Goal: Information Seeking & Learning: Learn about a topic

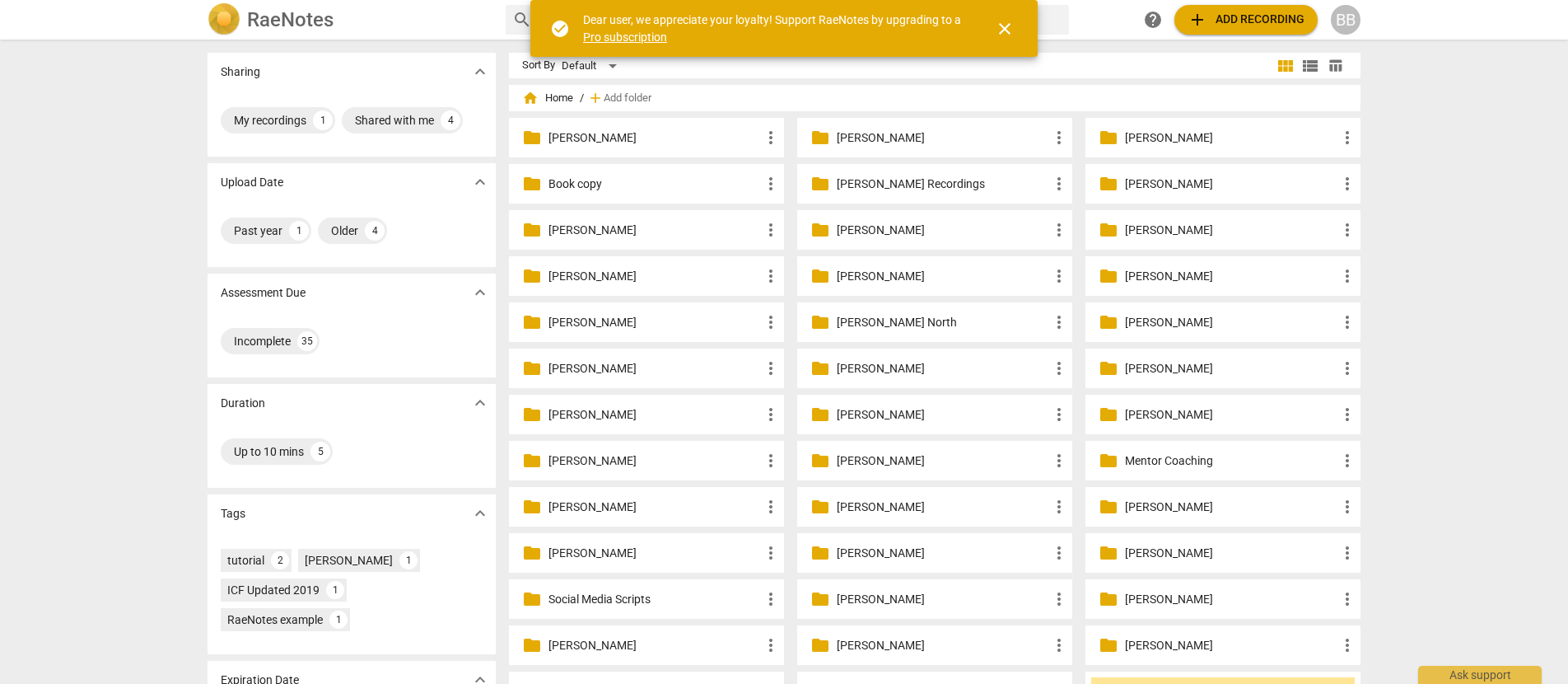
click at [684, 327] on p "[PERSON_NAME]" at bounding box center [655, 322] width 212 height 17
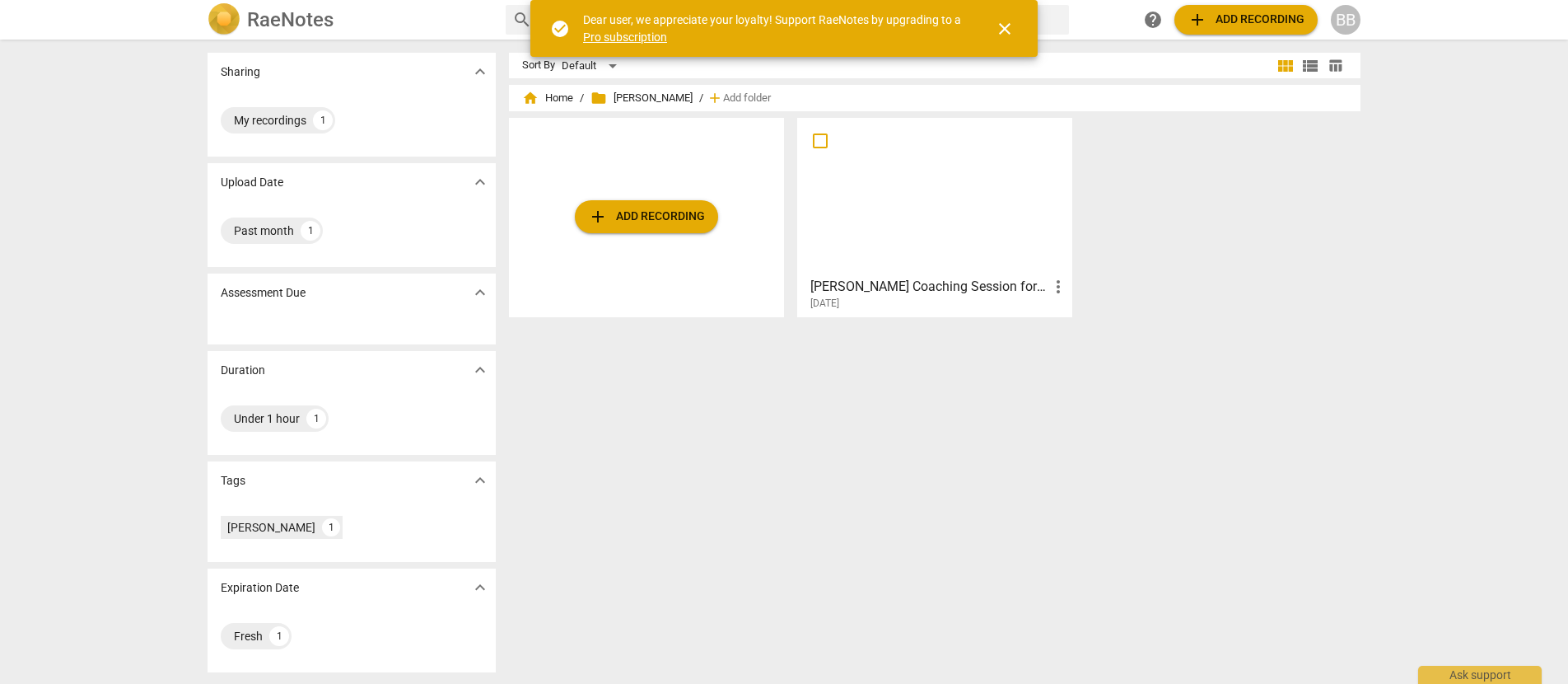
click at [867, 241] on div at bounding box center [935, 196] width 264 height 146
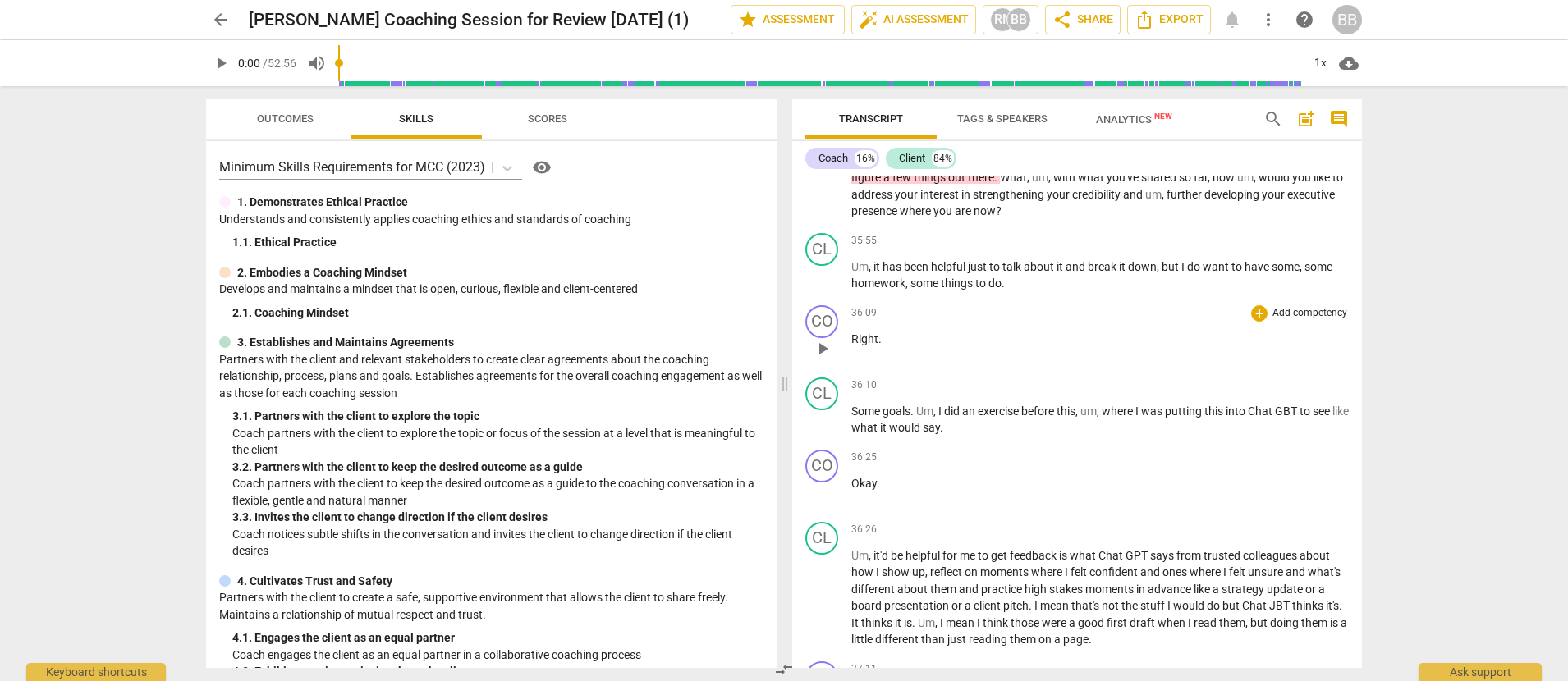
scroll to position [9034, 0]
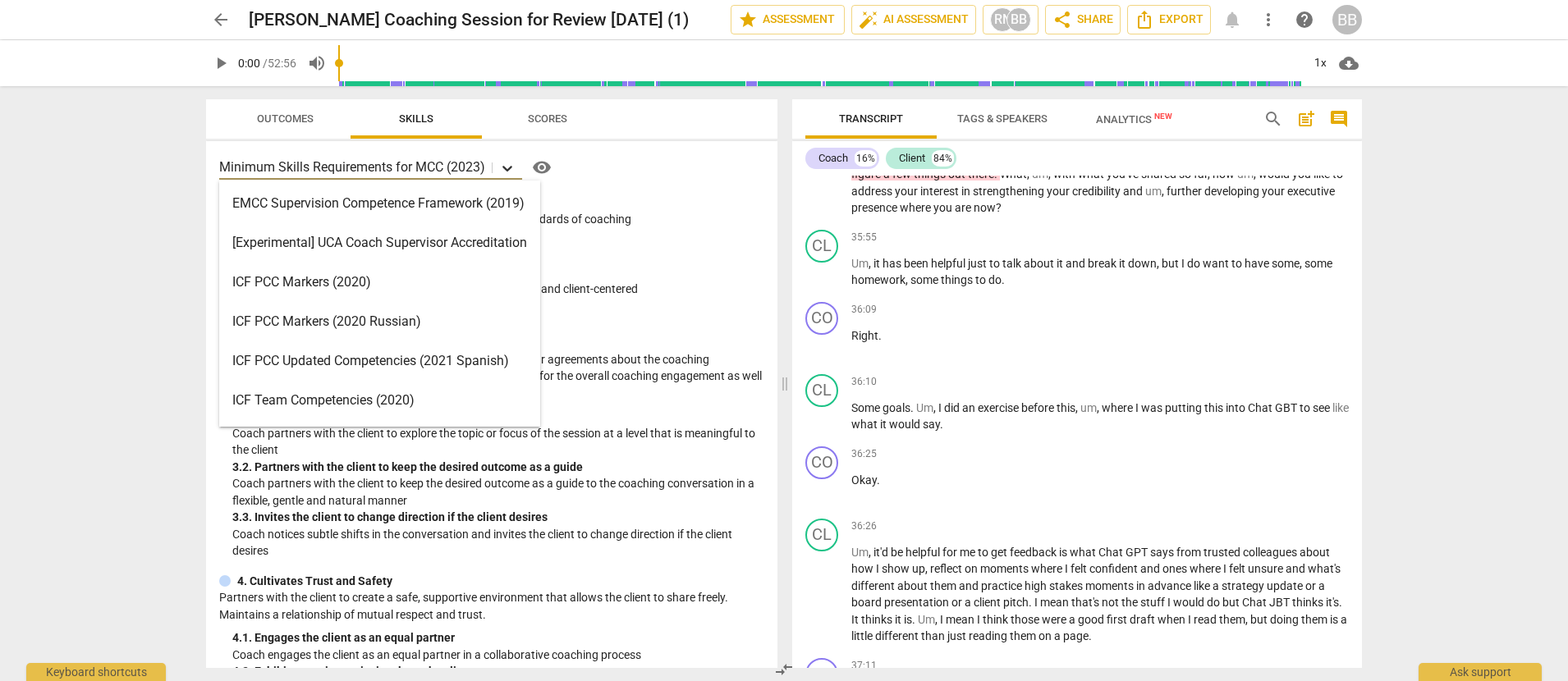
click at [509, 168] on icon at bounding box center [507, 168] width 10 height 5
click at [316, 278] on div "ICF PCC Markers (2020)" at bounding box center [379, 282] width 321 height 39
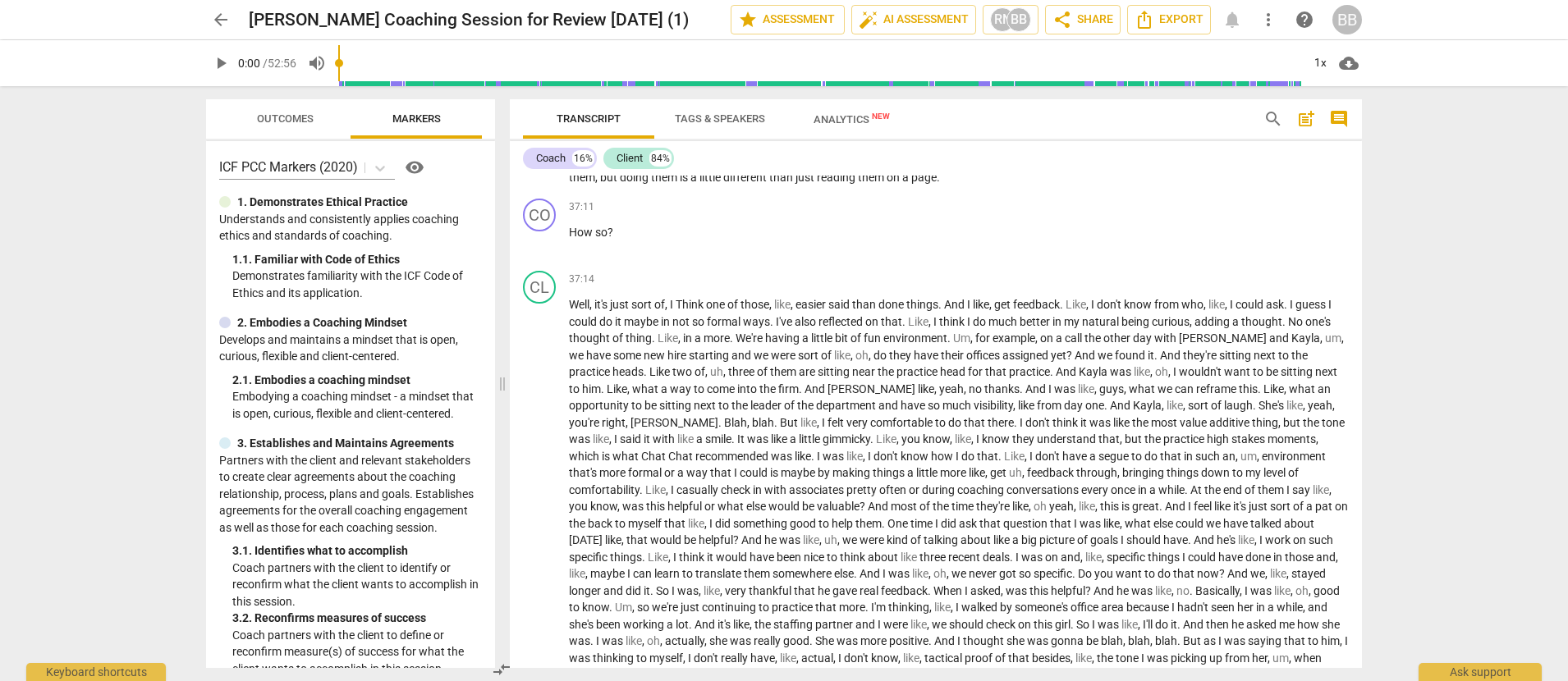
scroll to position [7263, 0]
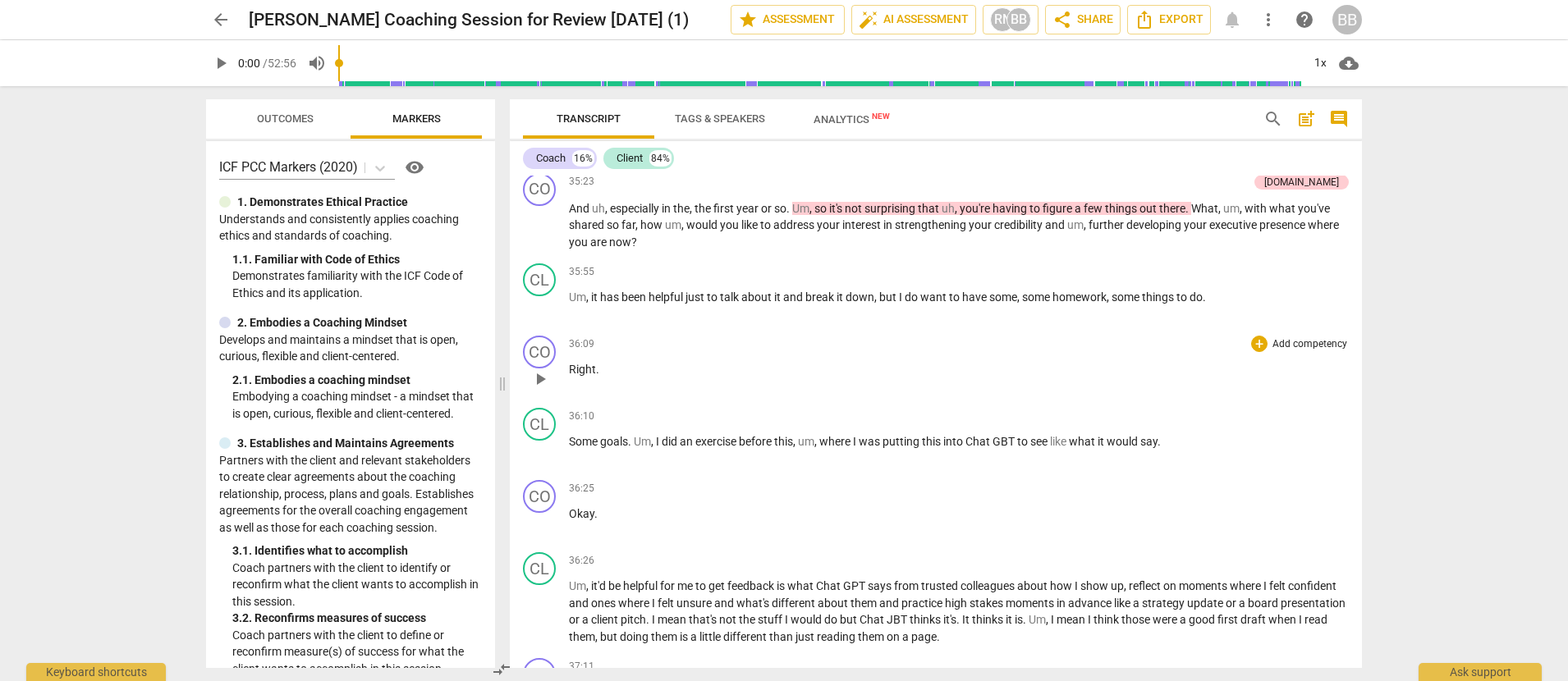
drag, startPoint x: 784, startPoint y: 384, endPoint x: 665, endPoint y: 404, distance: 120.7
click at [501, 401] on span at bounding box center [502, 384] width 10 height 595
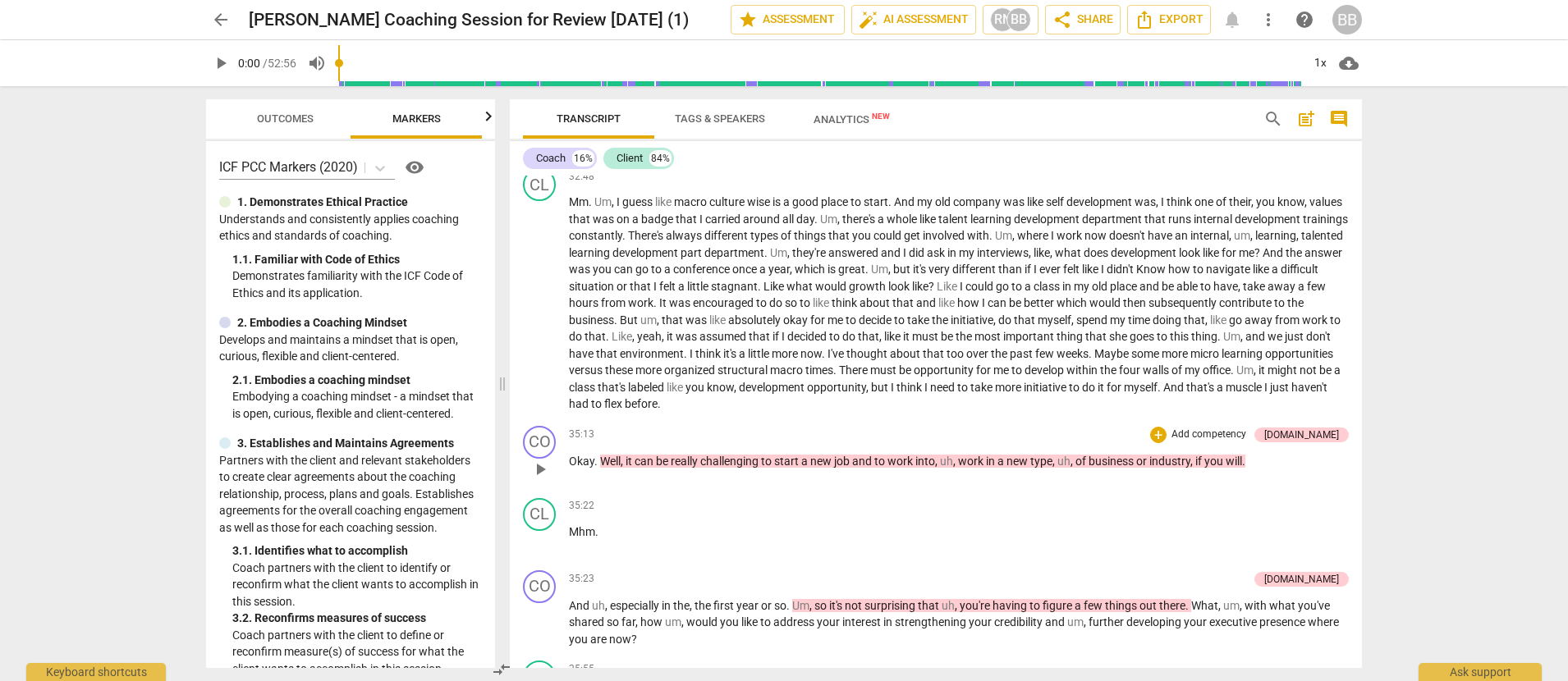
scroll to position [6864, 0]
click at [541, 481] on span "play_arrow" at bounding box center [540, 471] width 20 height 20
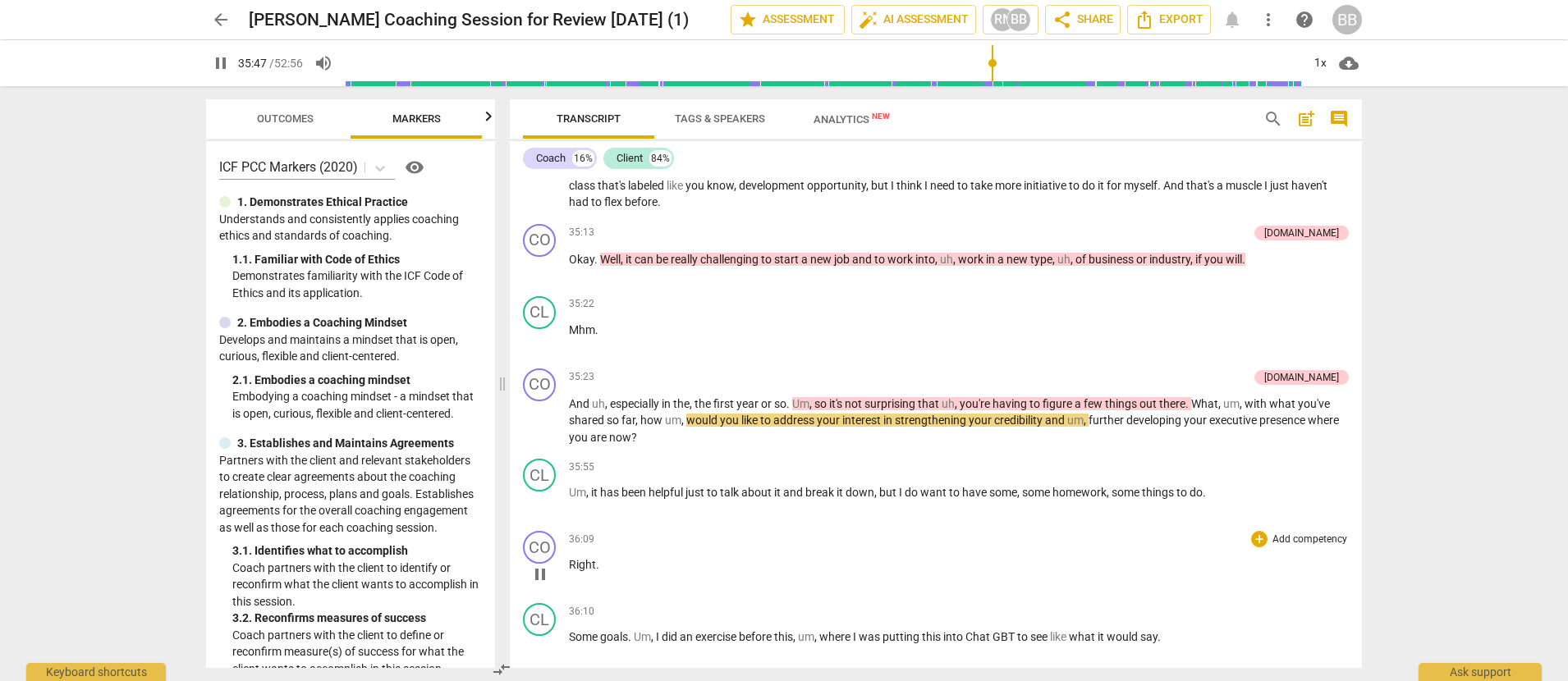
scroll to position [7084, 0]
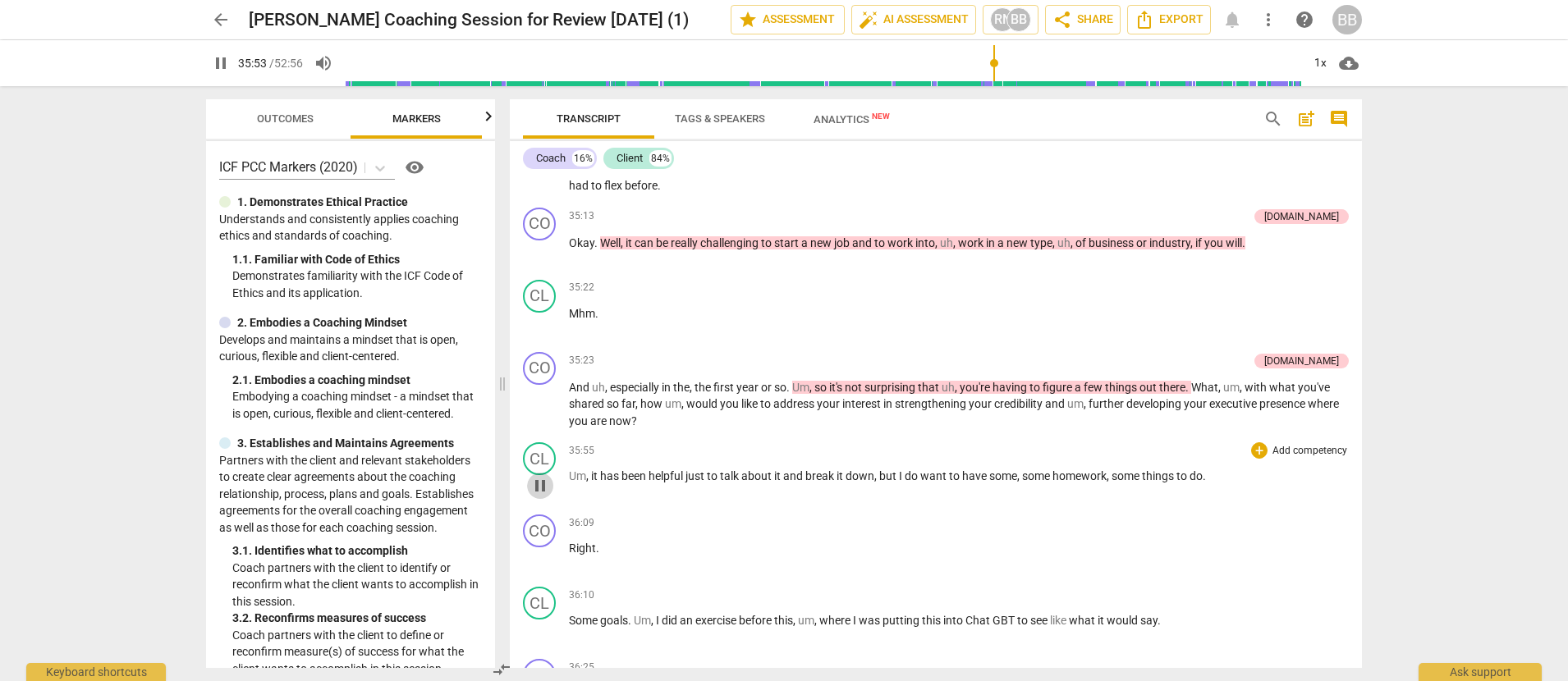
click at [538, 496] on span "pause" at bounding box center [540, 486] width 20 height 20
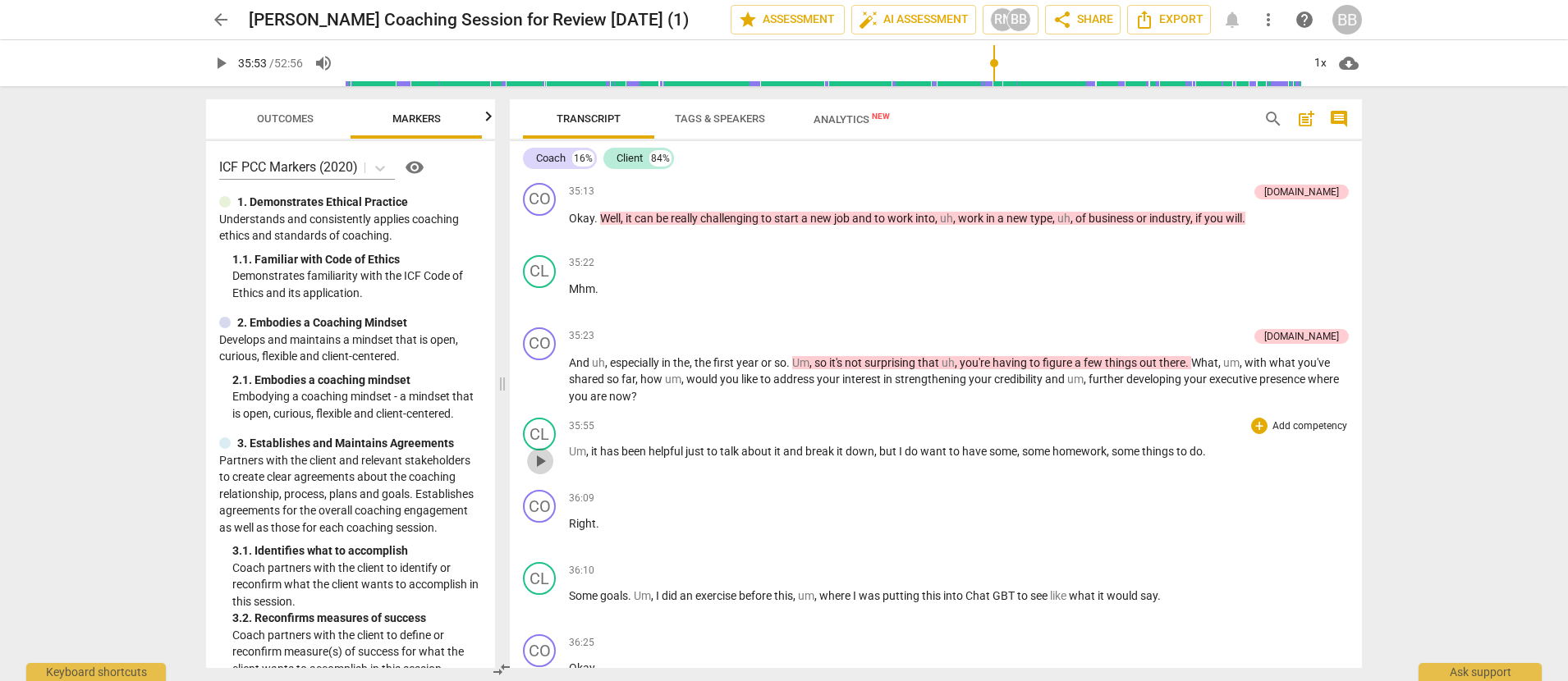
click at [544, 471] on span "play_arrow" at bounding box center [540, 461] width 20 height 20
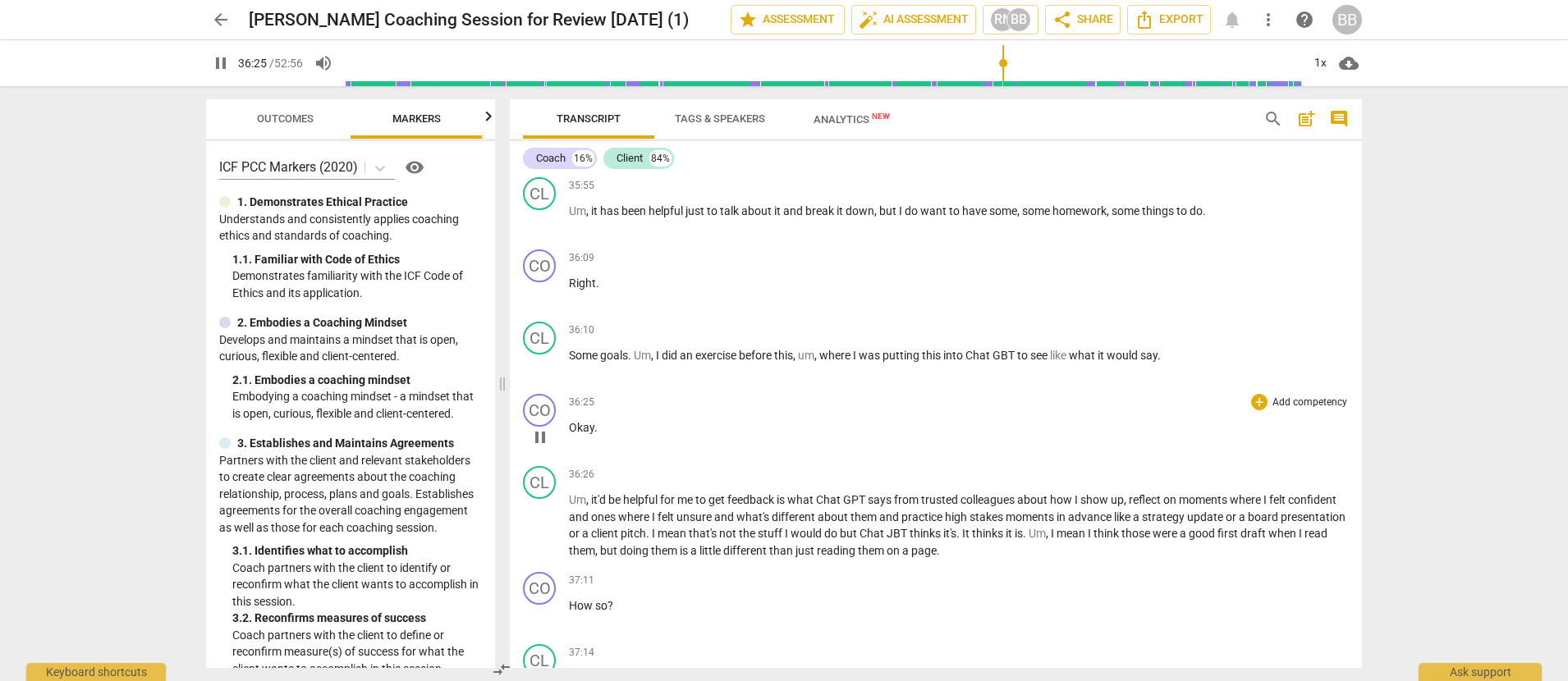
scroll to position [7372, 0]
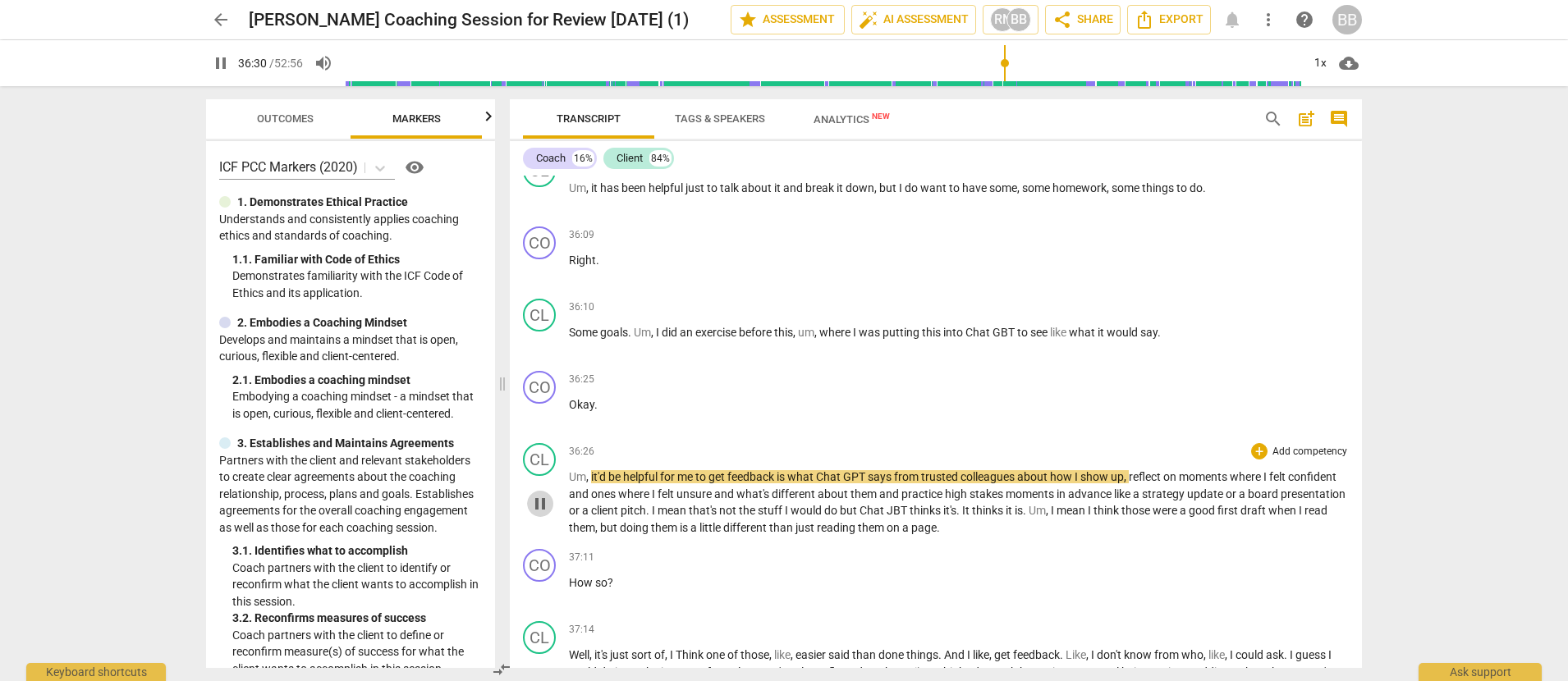
click at [537, 513] on span "pause" at bounding box center [540, 504] width 20 height 20
click at [537, 513] on span "play_arrow" at bounding box center [540, 504] width 20 height 20
click at [540, 513] on span "pause" at bounding box center [540, 504] width 20 height 20
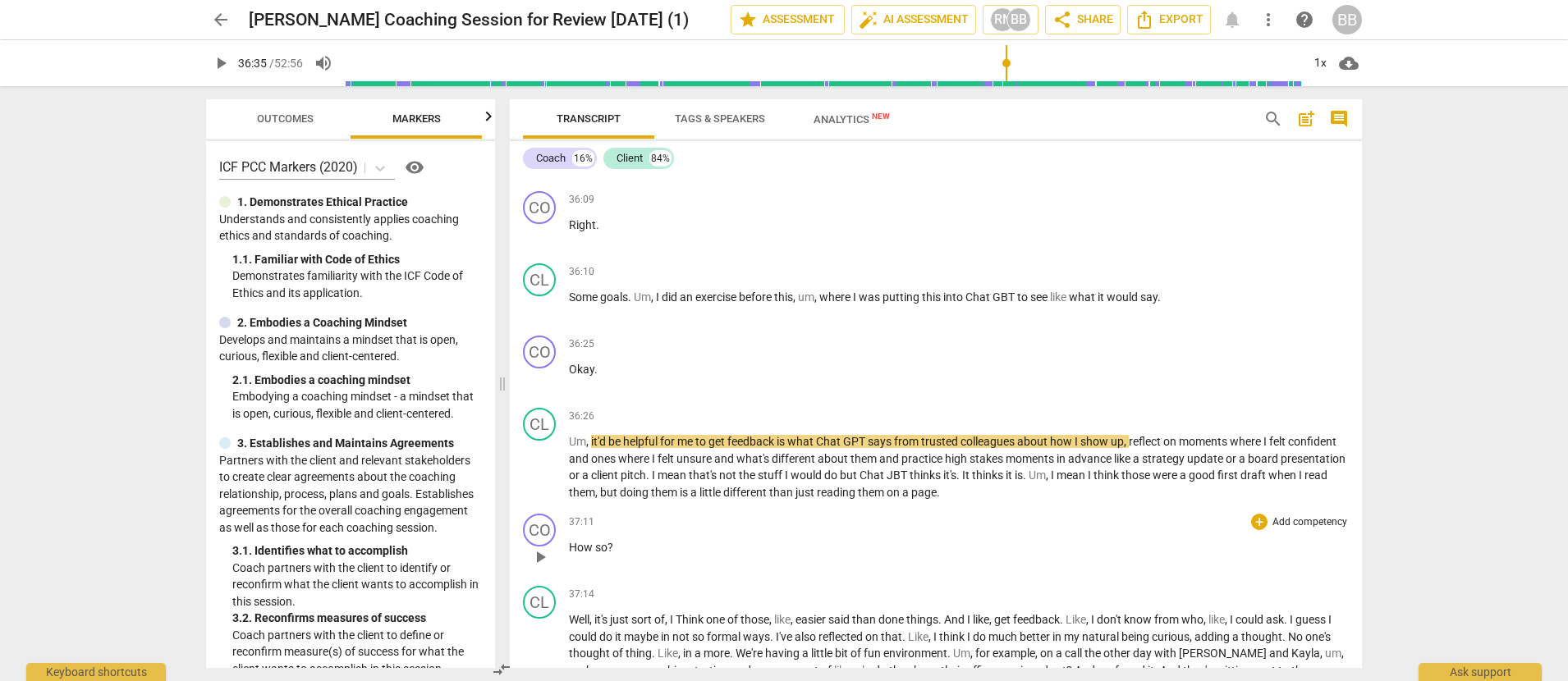
scroll to position [7416, 0]
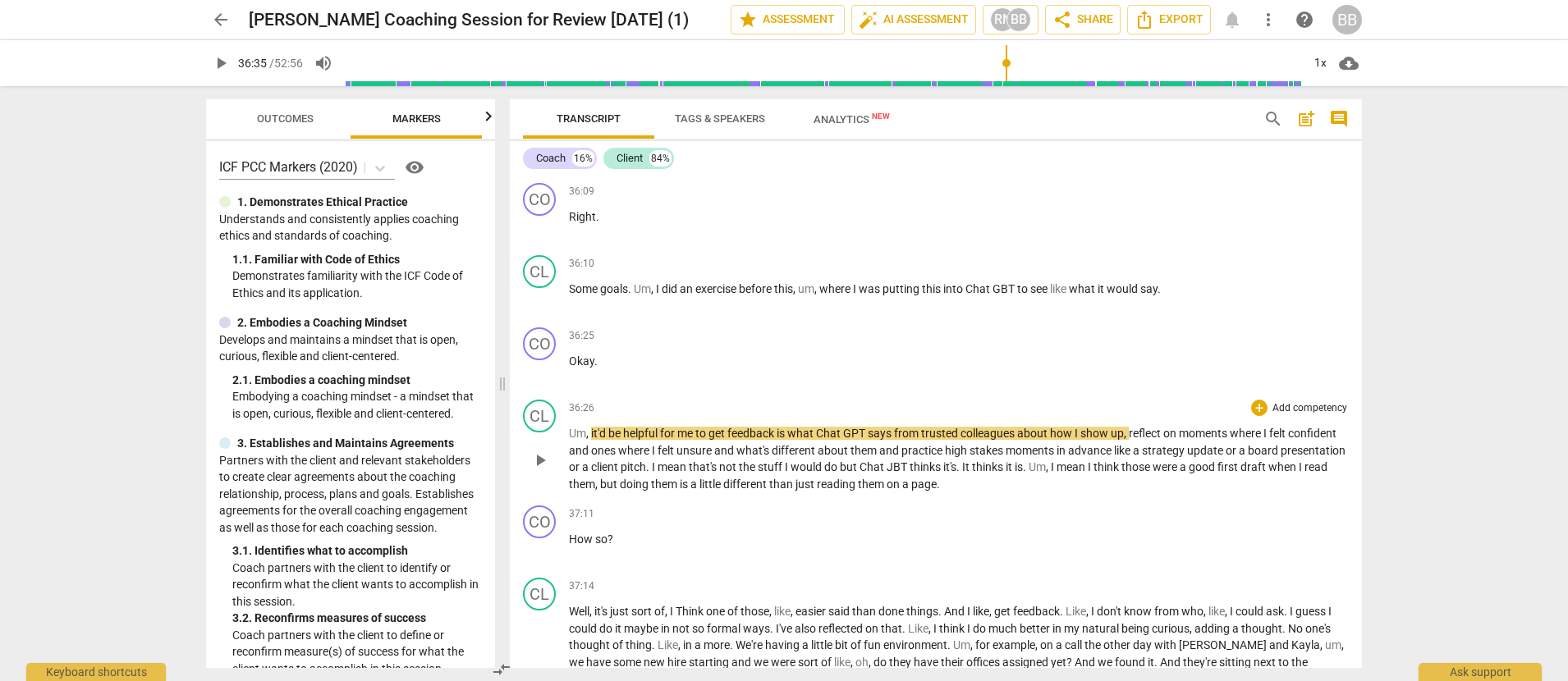
click at [534, 470] on span "play_arrow" at bounding box center [540, 461] width 20 height 20
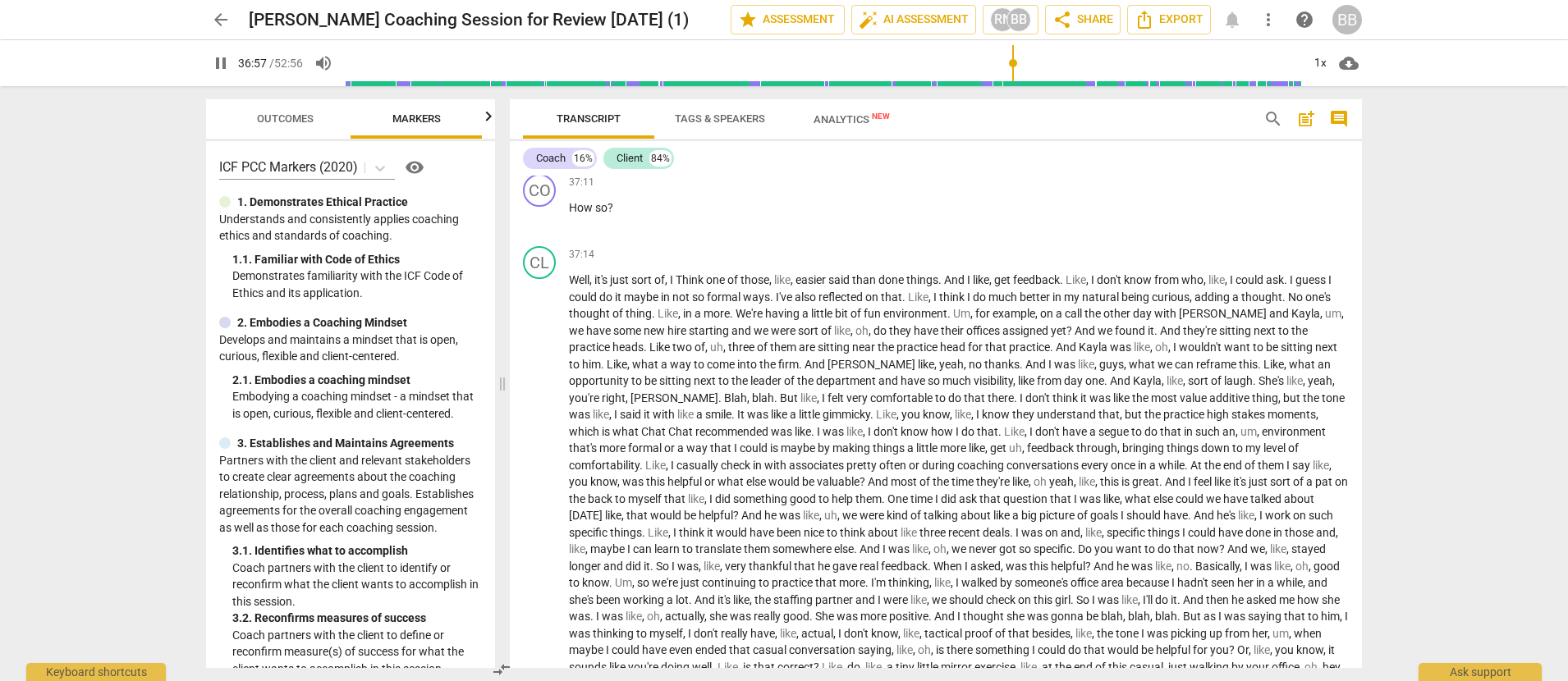
scroll to position [7631, 0]
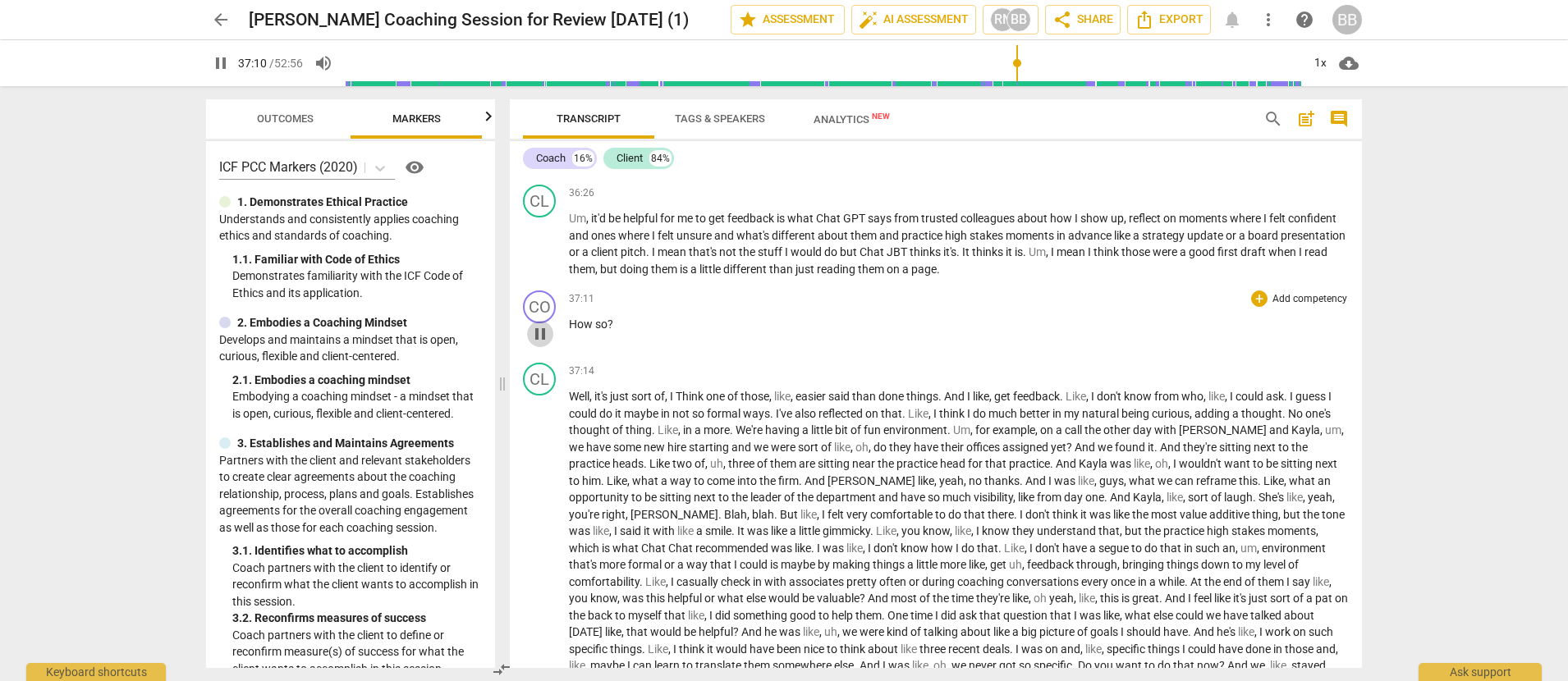
click at [531, 344] on span "pause" at bounding box center [540, 334] width 20 height 20
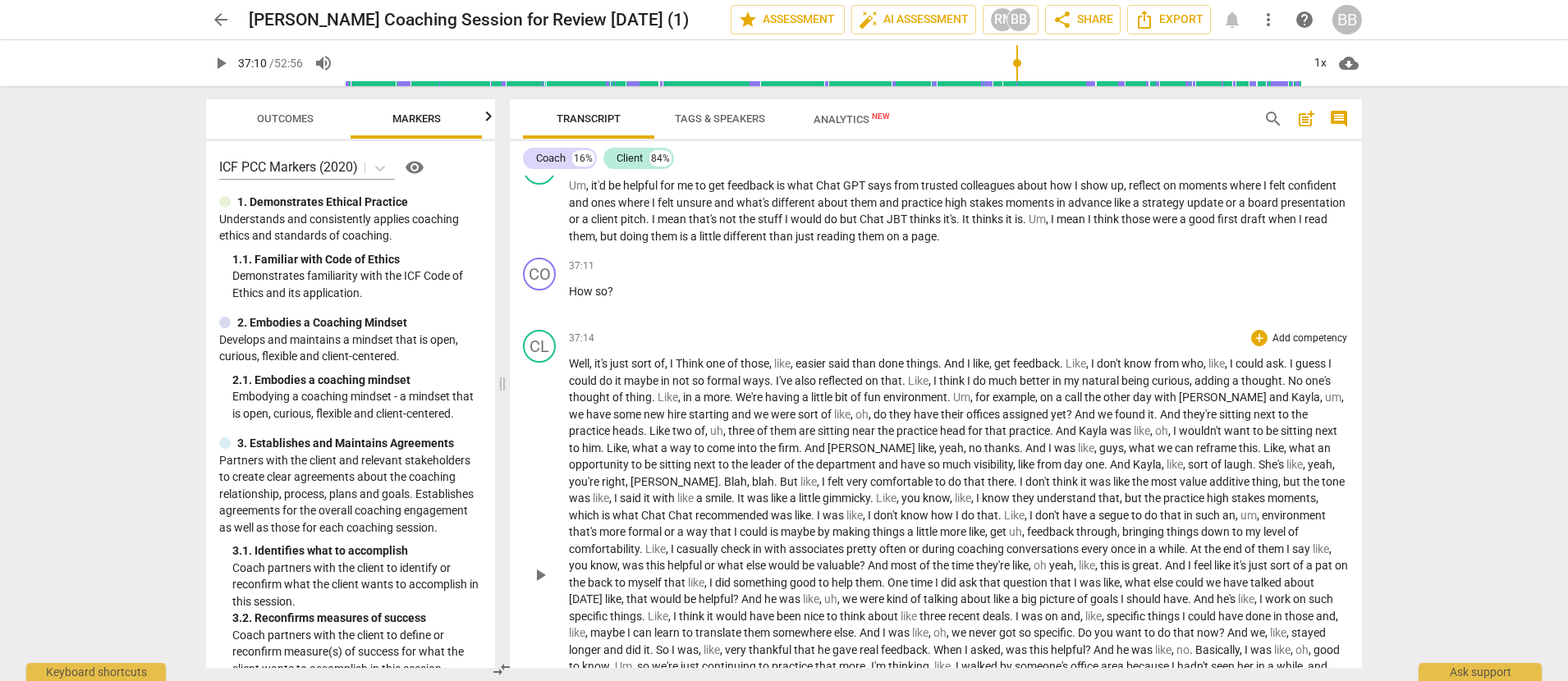
scroll to position [7661, 0]
drag, startPoint x: 543, startPoint y: 594, endPoint x: 552, endPoint y: 587, distance: 11.4
click at [543, 588] on span "play_arrow" at bounding box center [540, 578] width 20 height 20
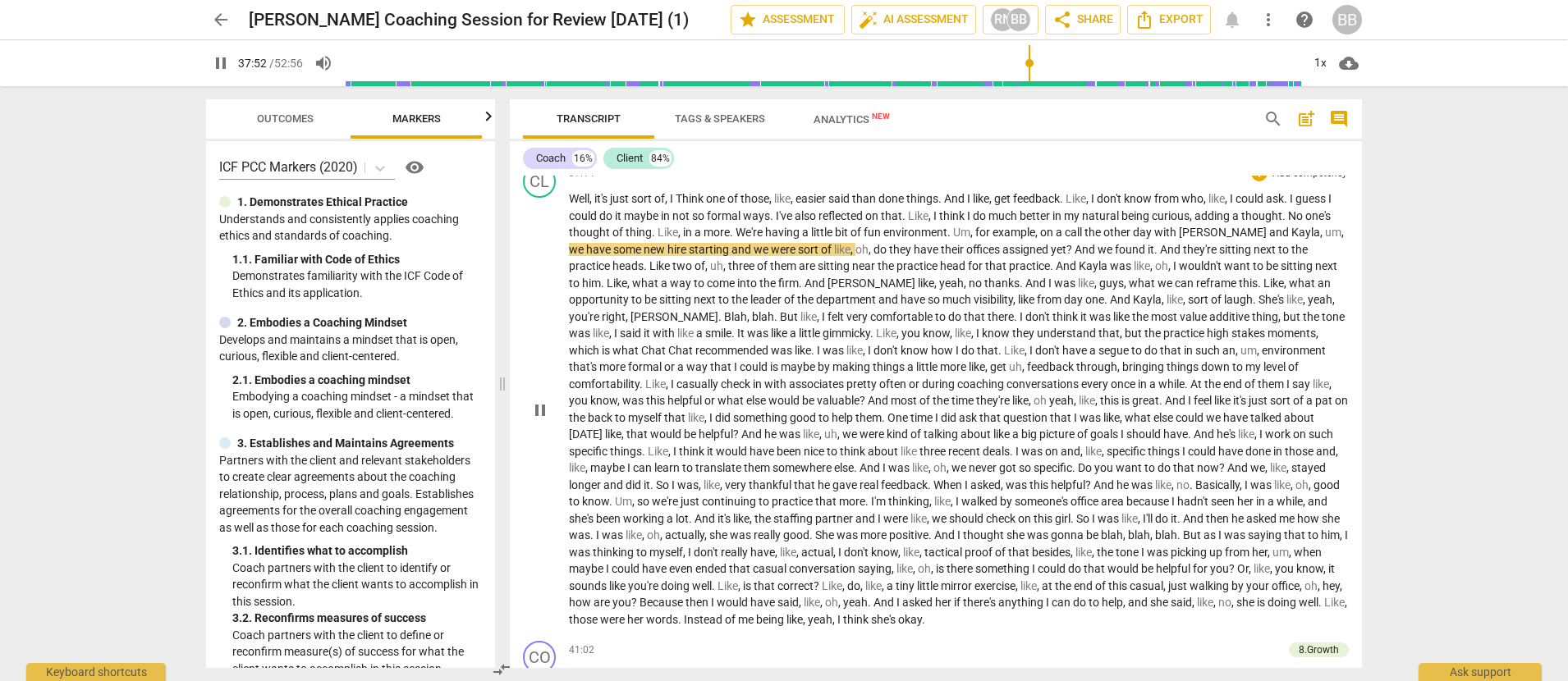
scroll to position [7839, 0]
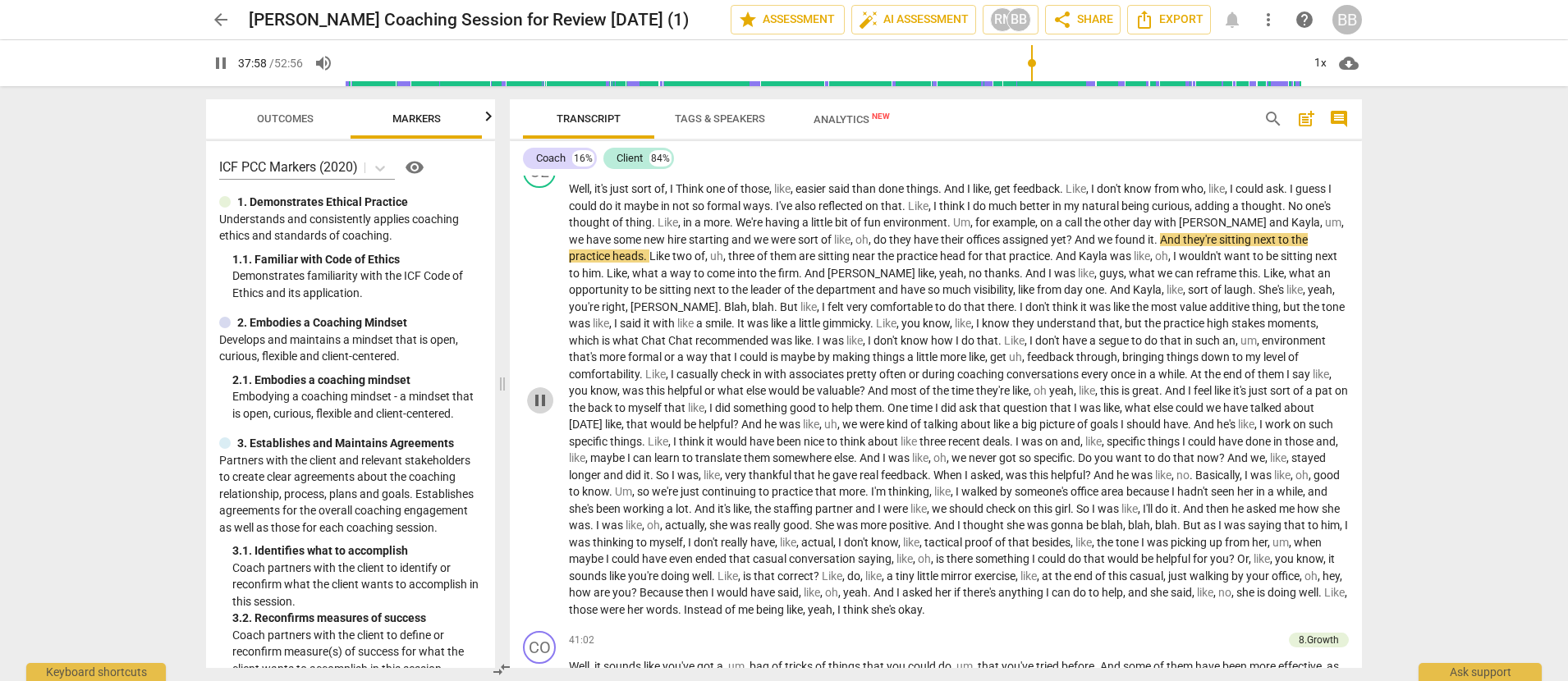
click at [541, 410] on span "pause" at bounding box center [540, 401] width 20 height 20
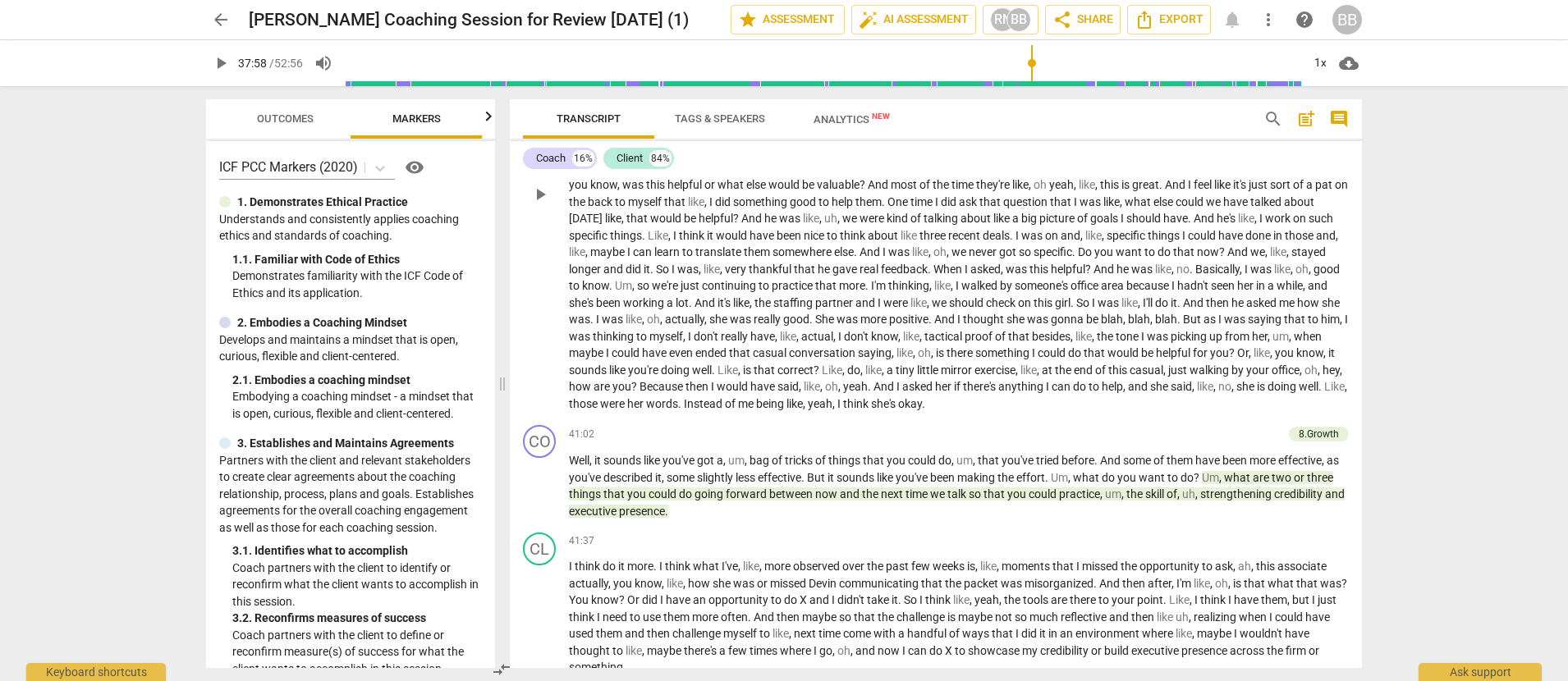
scroll to position [8043, 0]
click at [542, 497] on span "play_arrow" at bounding box center [540, 487] width 20 height 20
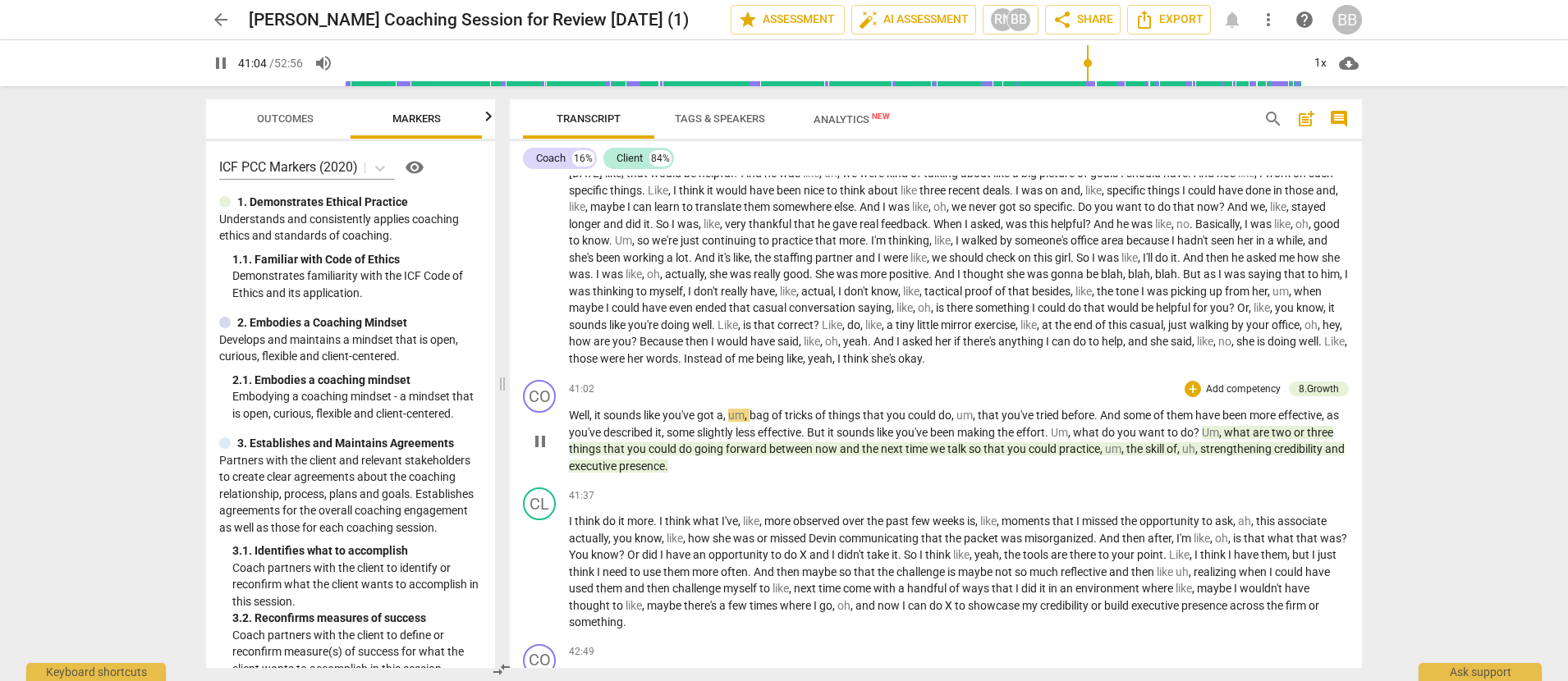
scroll to position [8091, 0]
click at [541, 450] on span "pause" at bounding box center [540, 440] width 20 height 20
drag, startPoint x: 844, startPoint y: 448, endPoint x: 1070, endPoint y: 447, distance: 226.0
click at [1068, 448] on p "Well , it sounds like you've got a , um , bag of tricks of things that you coul…" at bounding box center [959, 438] width 780 height 67
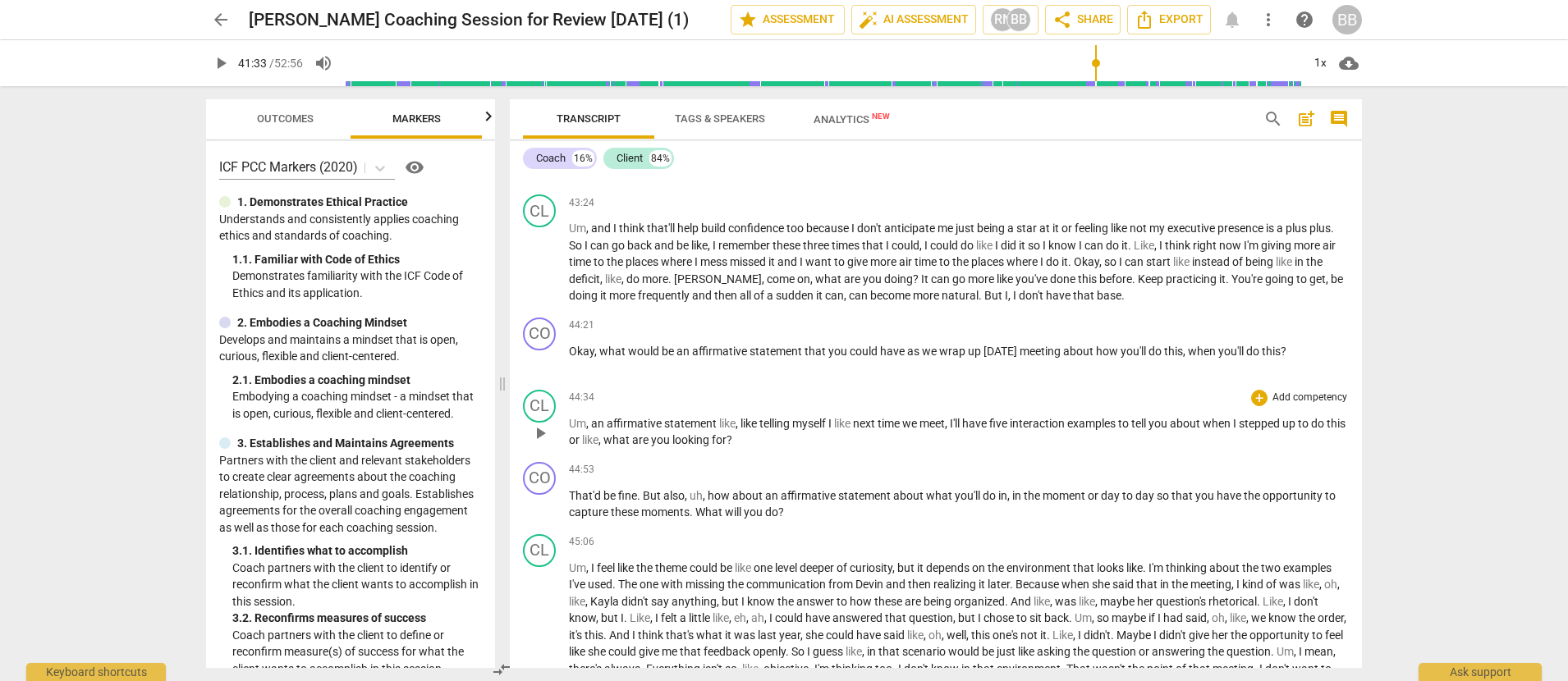
scroll to position [8772, 0]
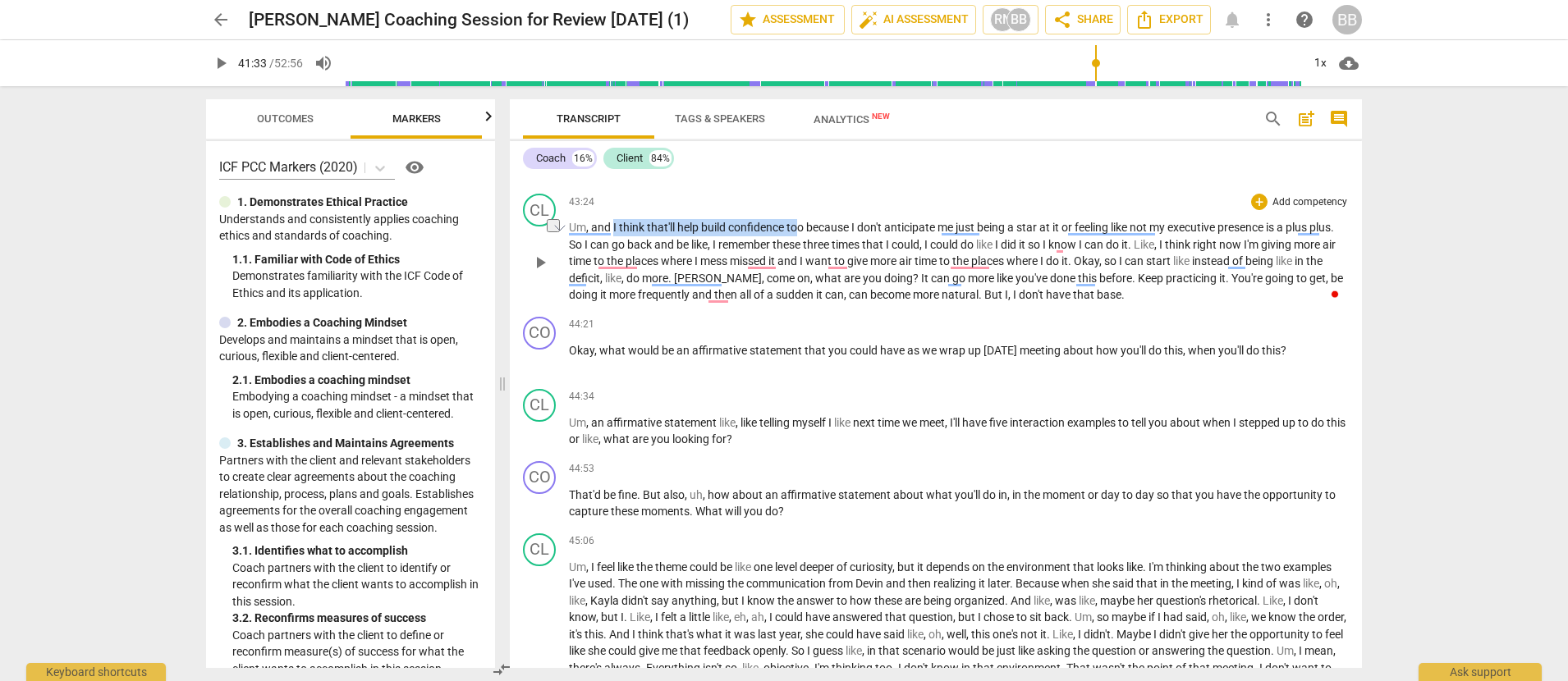
drag, startPoint x: 613, startPoint y: 244, endPoint x: 801, endPoint y: 248, distance: 188.0
click at [801, 248] on p "Um , and I think that'll help build confidence too because I don't anticipate m…" at bounding box center [959, 261] width 780 height 84
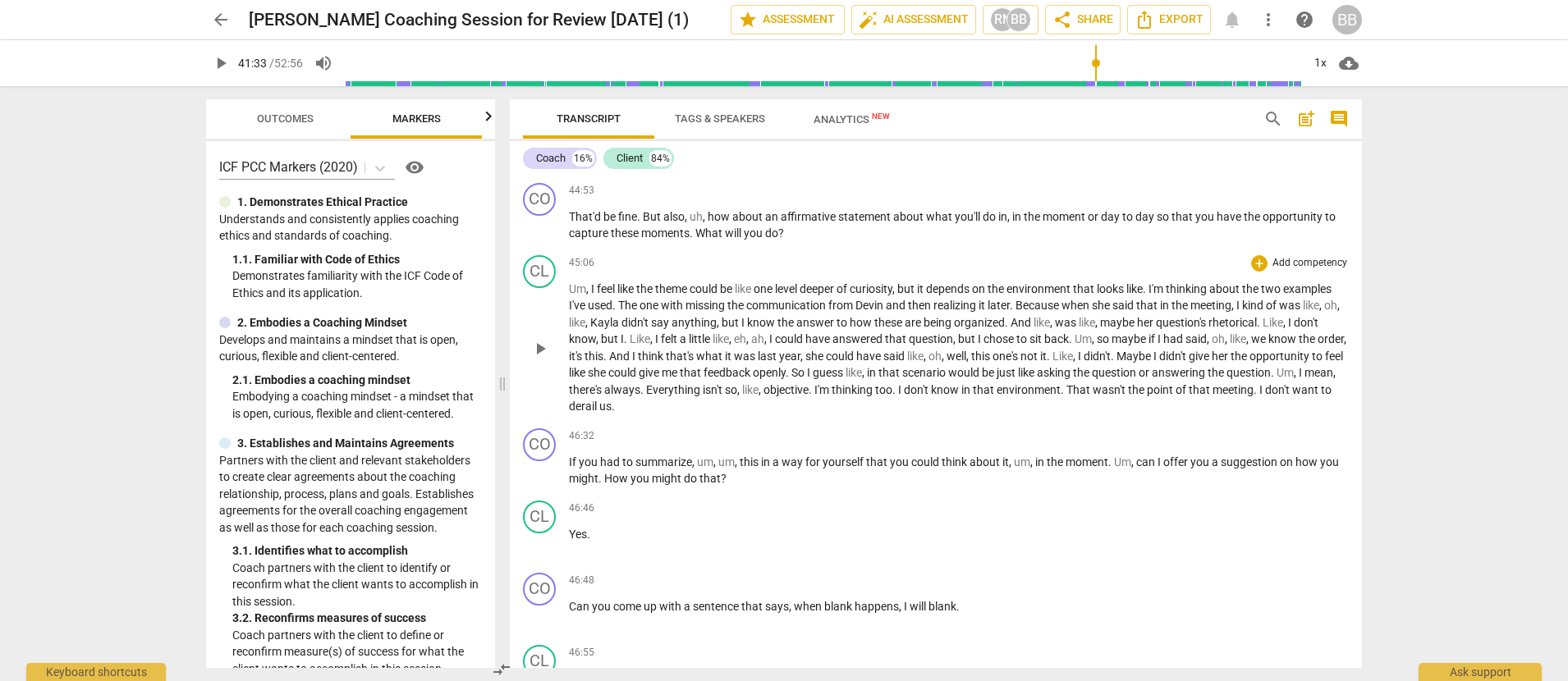
scroll to position [9053, 0]
click at [543, 480] on span "play_arrow" at bounding box center [540, 470] width 20 height 20
click at [540, 480] on span "pause" at bounding box center [540, 470] width 20 height 20
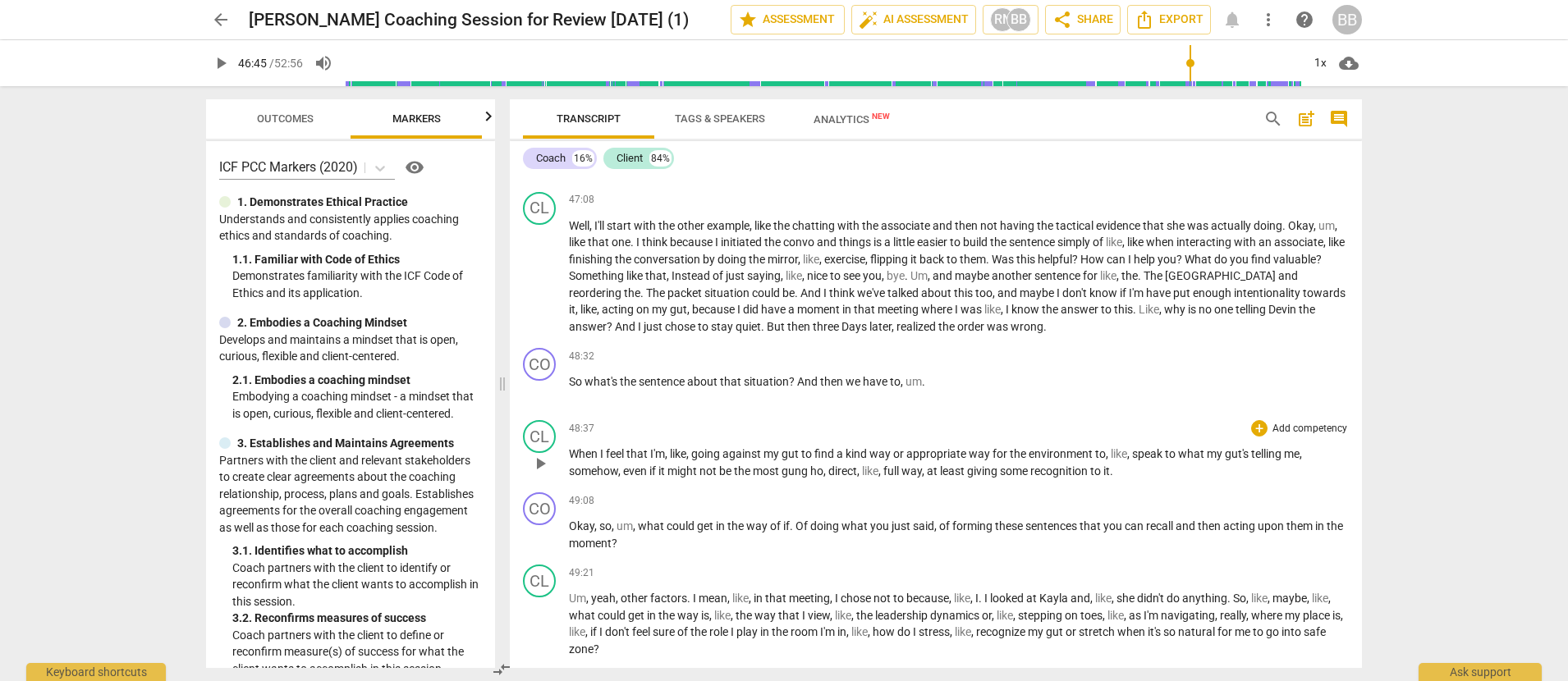
scroll to position [9650, 0]
click at [540, 544] on span "play_arrow" at bounding box center [540, 534] width 20 height 20
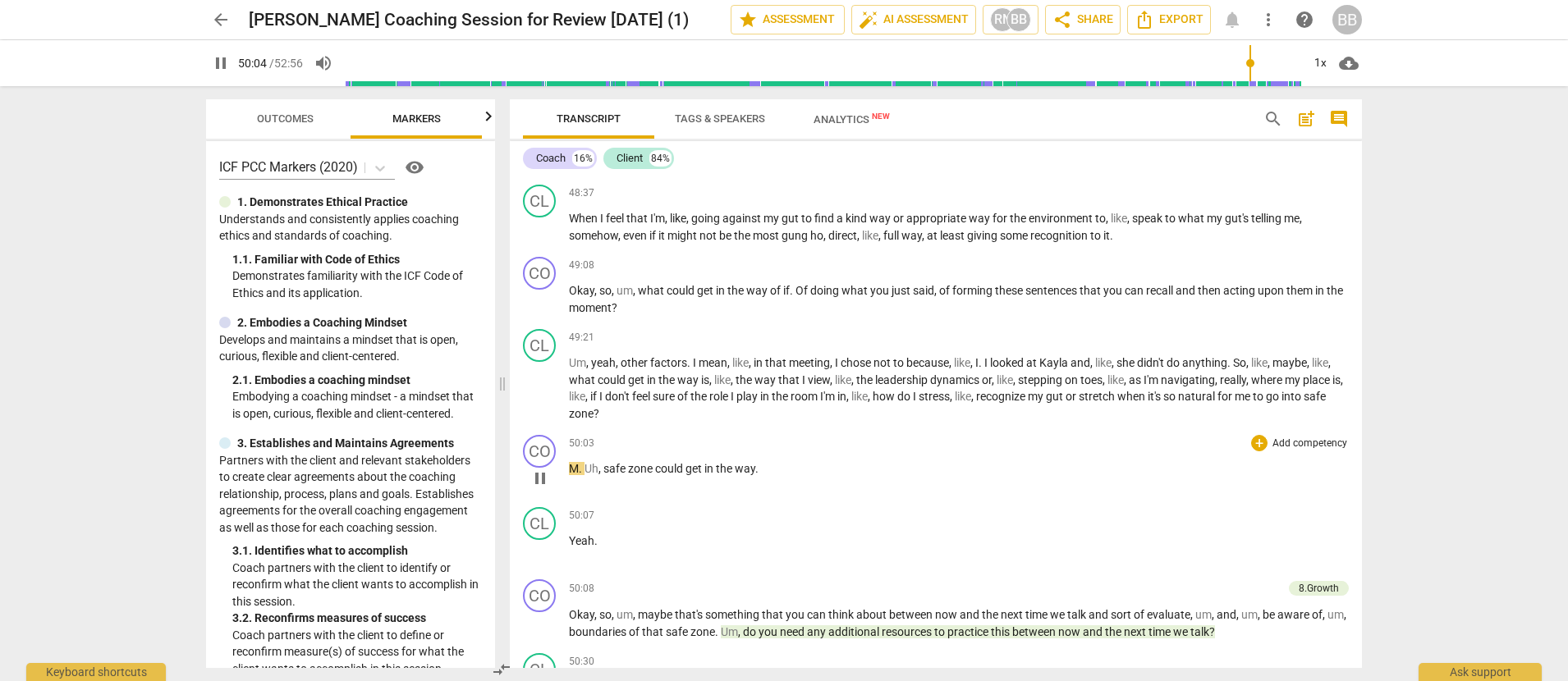
scroll to position [9884, 0]
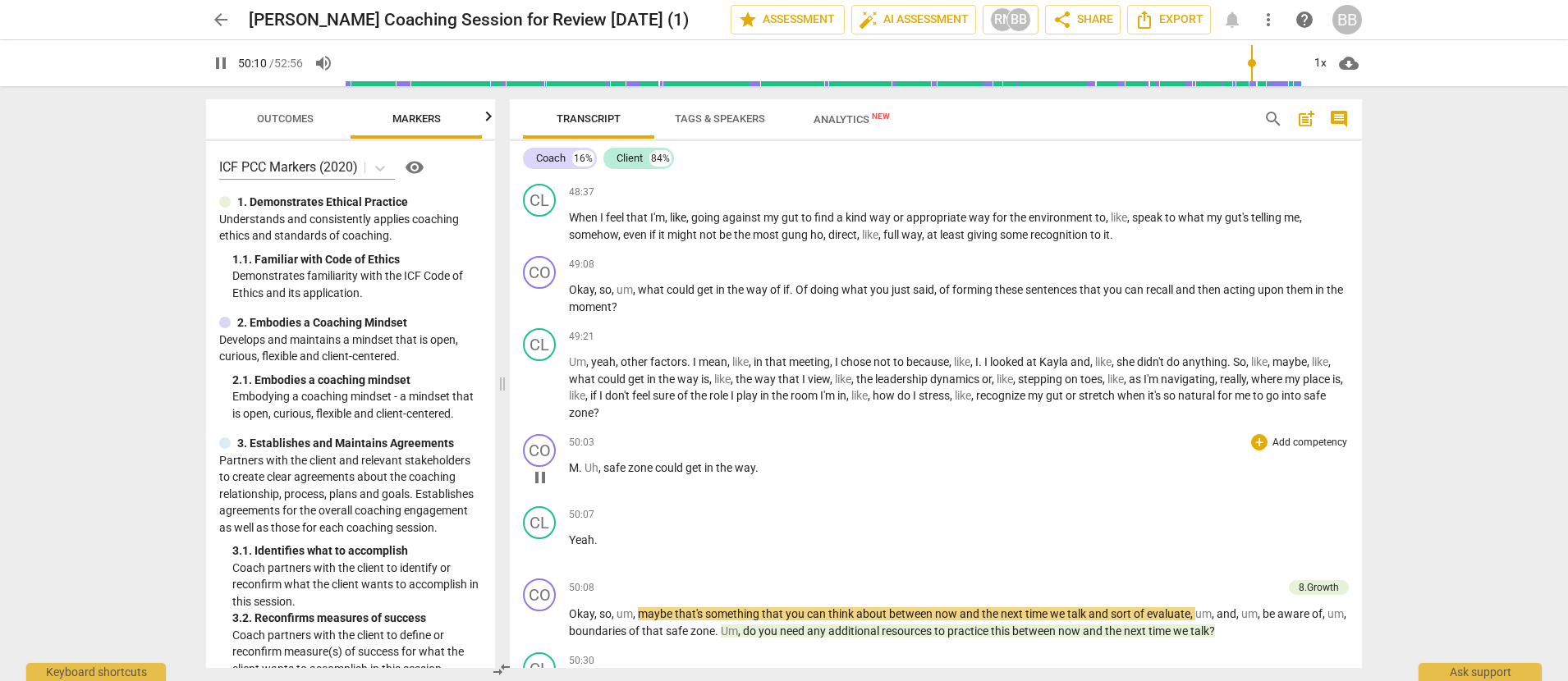
click at [537, 487] on span "pause" at bounding box center [540, 478] width 20 height 20
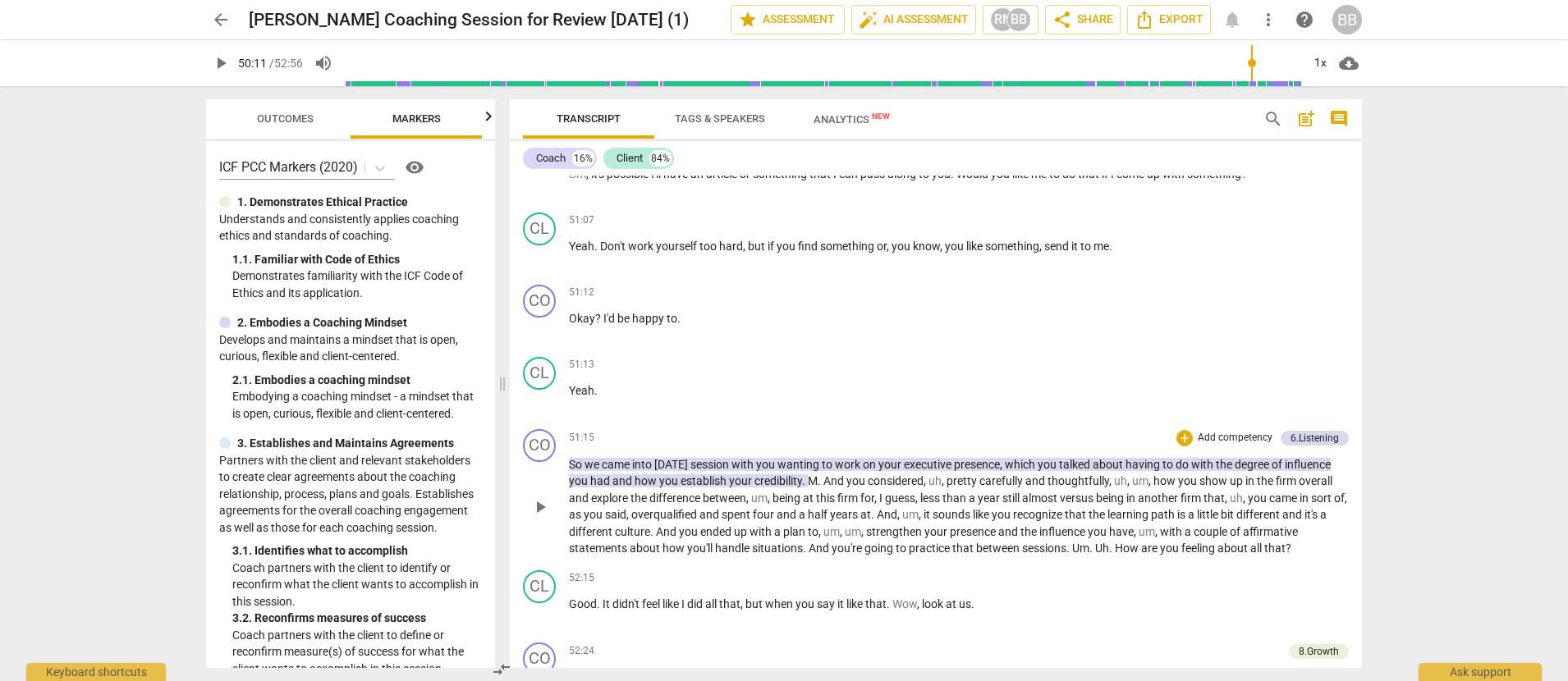
scroll to position [10492, 0]
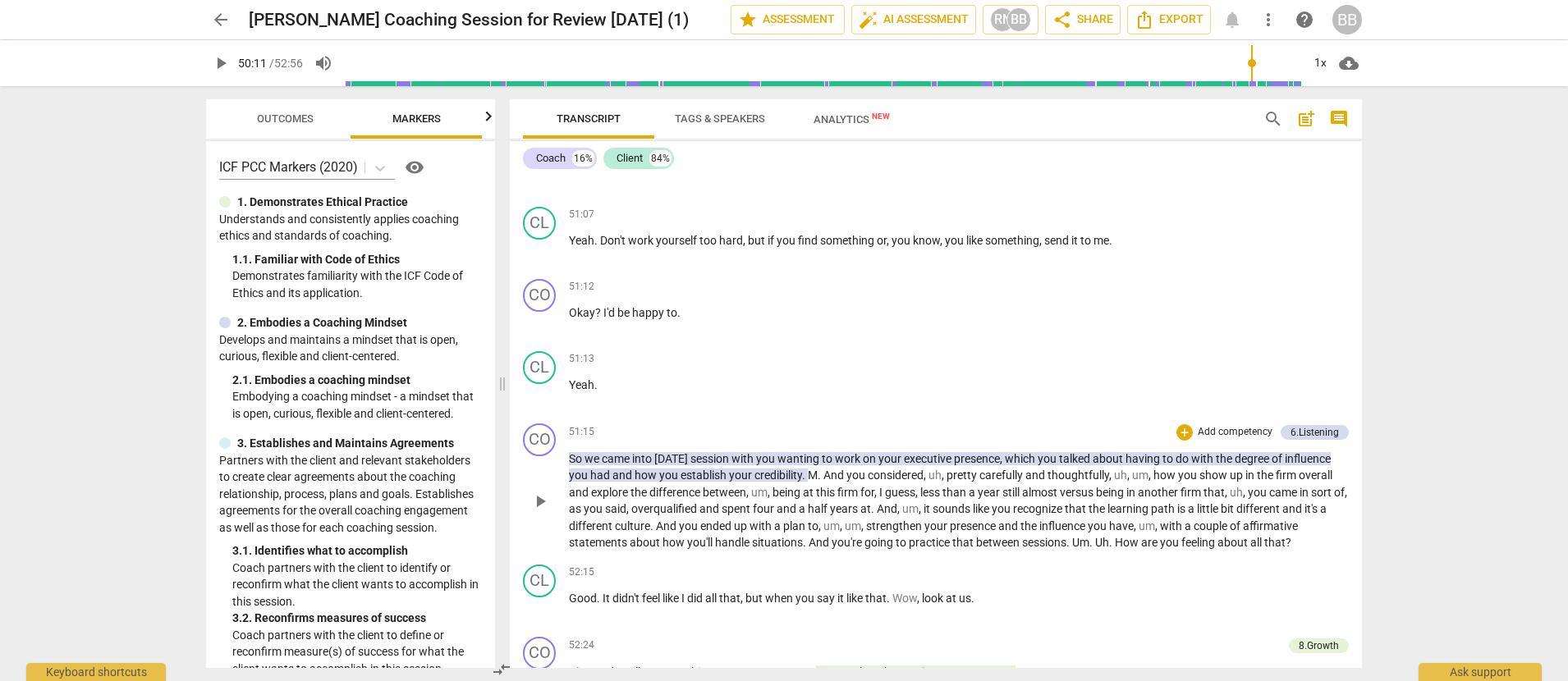
click at [541, 511] on span "play_arrow" at bounding box center [540, 501] width 20 height 20
drag, startPoint x: 1137, startPoint y: 560, endPoint x: 1288, endPoint y: 562, distance: 151.0
click at [1292, 551] on p "So we came into [DATE] session with you wanting to work on your executive prese…" at bounding box center [959, 501] width 780 height 101
click at [537, 511] on span "pause" at bounding box center [540, 501] width 20 height 20
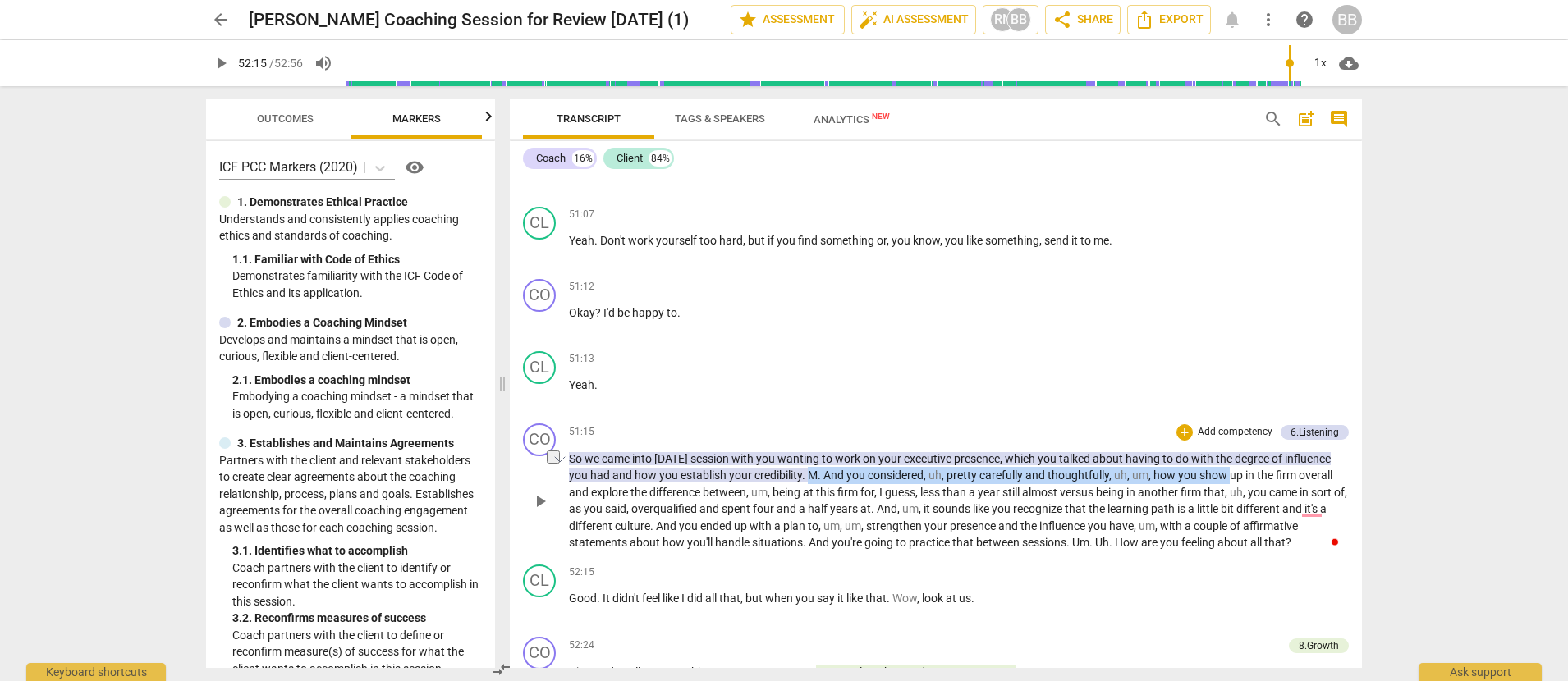
drag, startPoint x: 839, startPoint y: 488, endPoint x: 1230, endPoint y: 494, distance: 391.0
click at [1231, 492] on p "So we came into [DATE] session with you wanting to work on your executive prese…" at bounding box center [959, 501] width 780 height 101
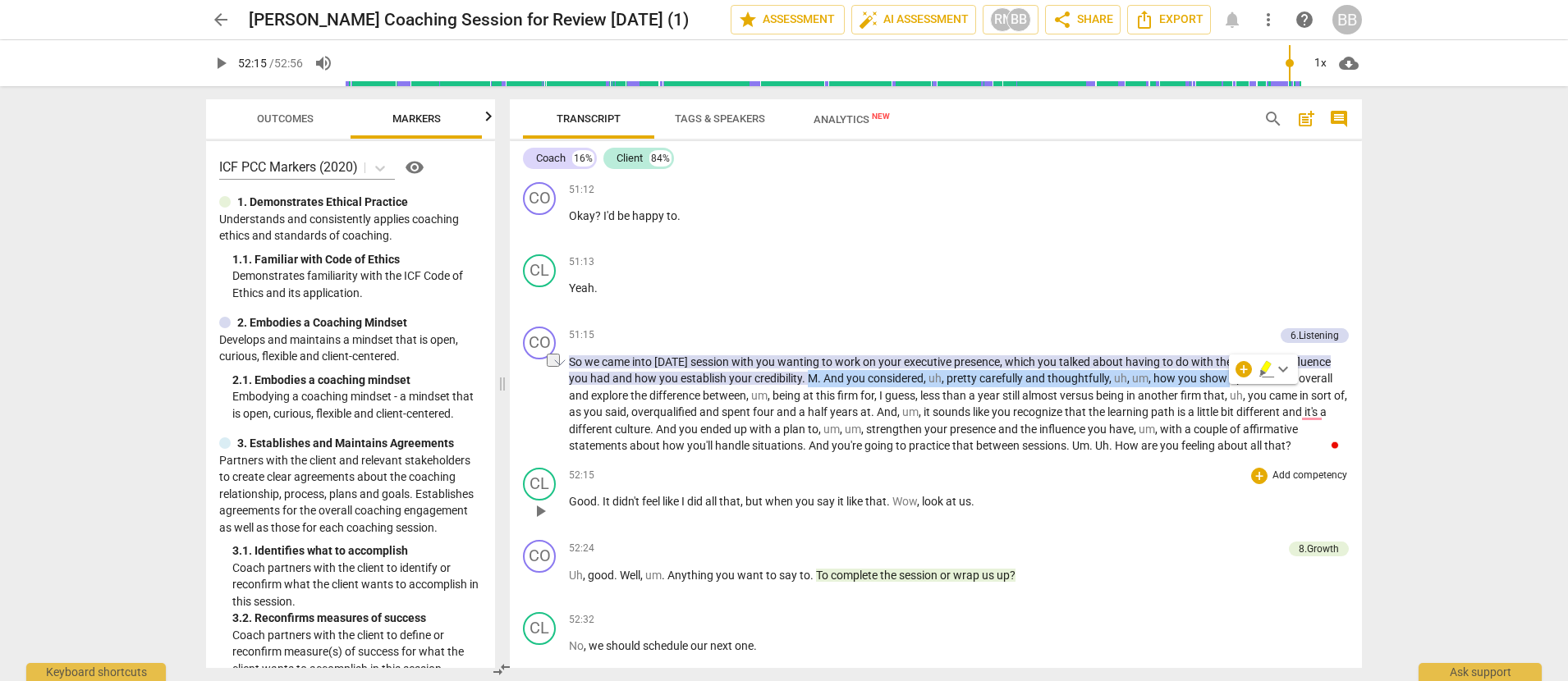
scroll to position [10593, 0]
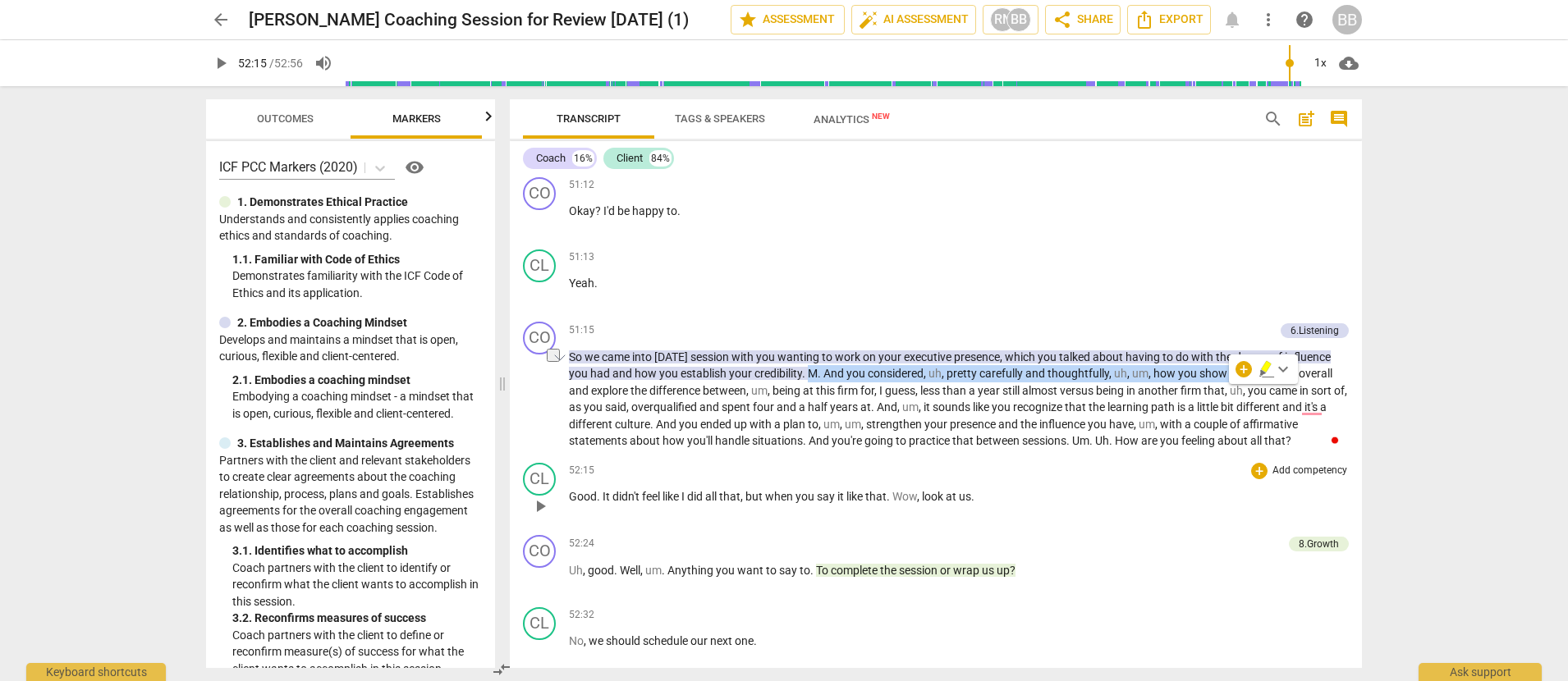
click at [541, 516] on span "play_arrow" at bounding box center [540, 506] width 20 height 20
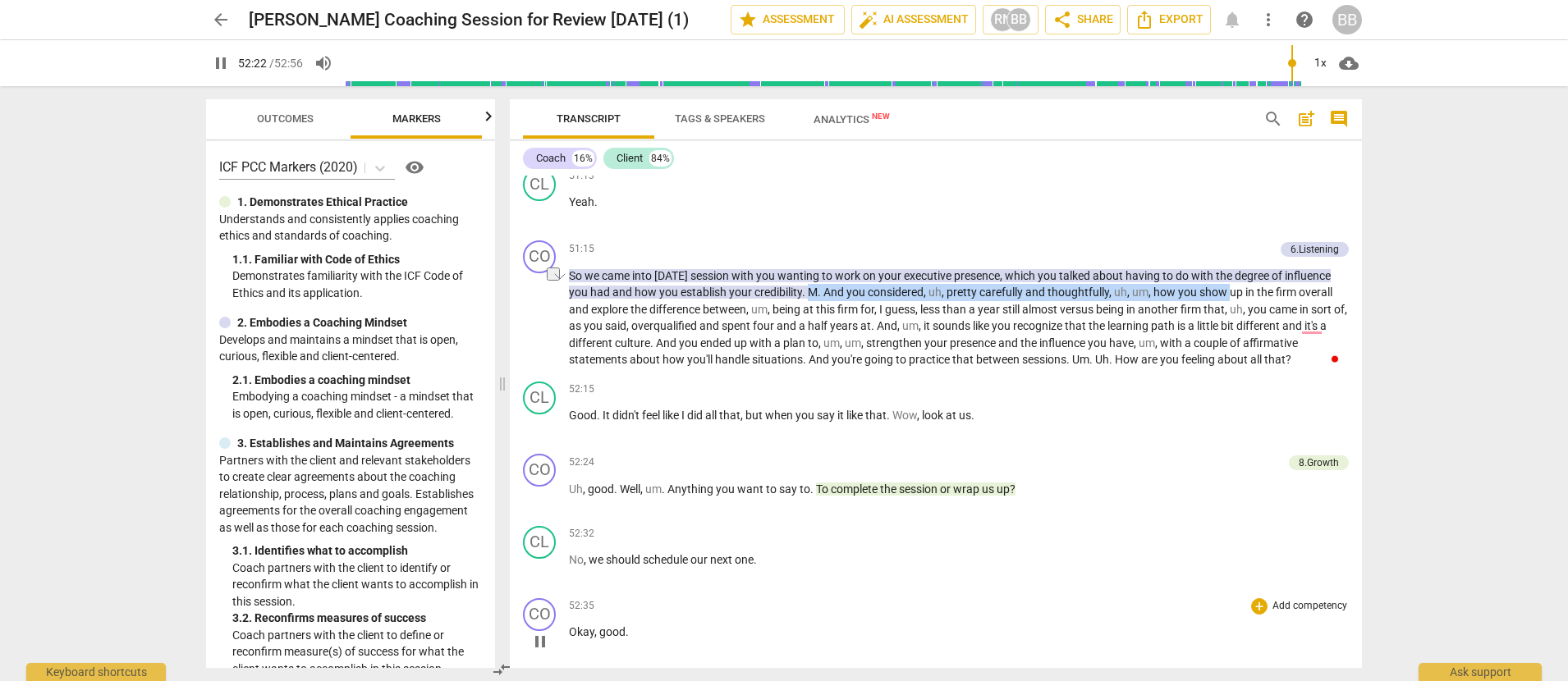
scroll to position [10677, 0]
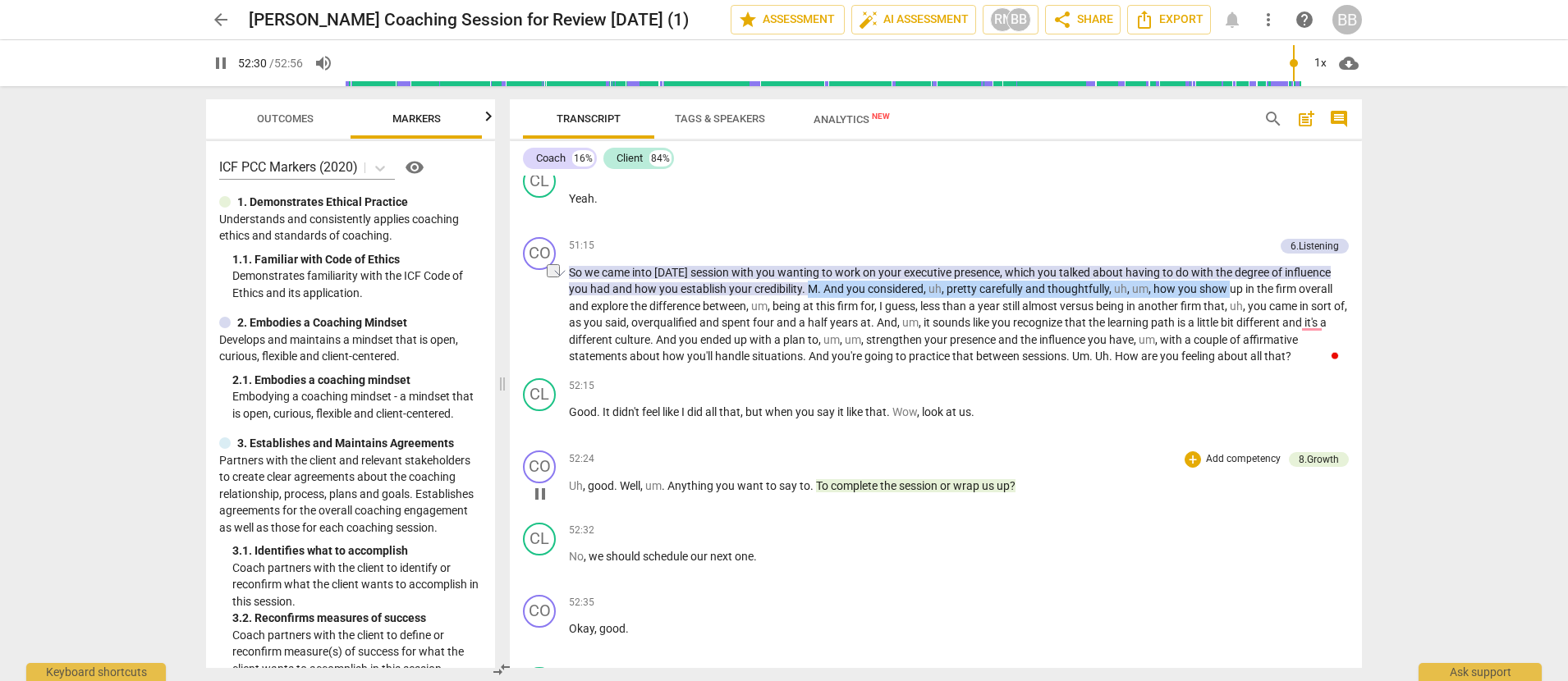
click at [540, 504] on span "pause" at bounding box center [540, 494] width 20 height 20
click at [539, 504] on span "play_arrow" at bounding box center [540, 494] width 20 height 20
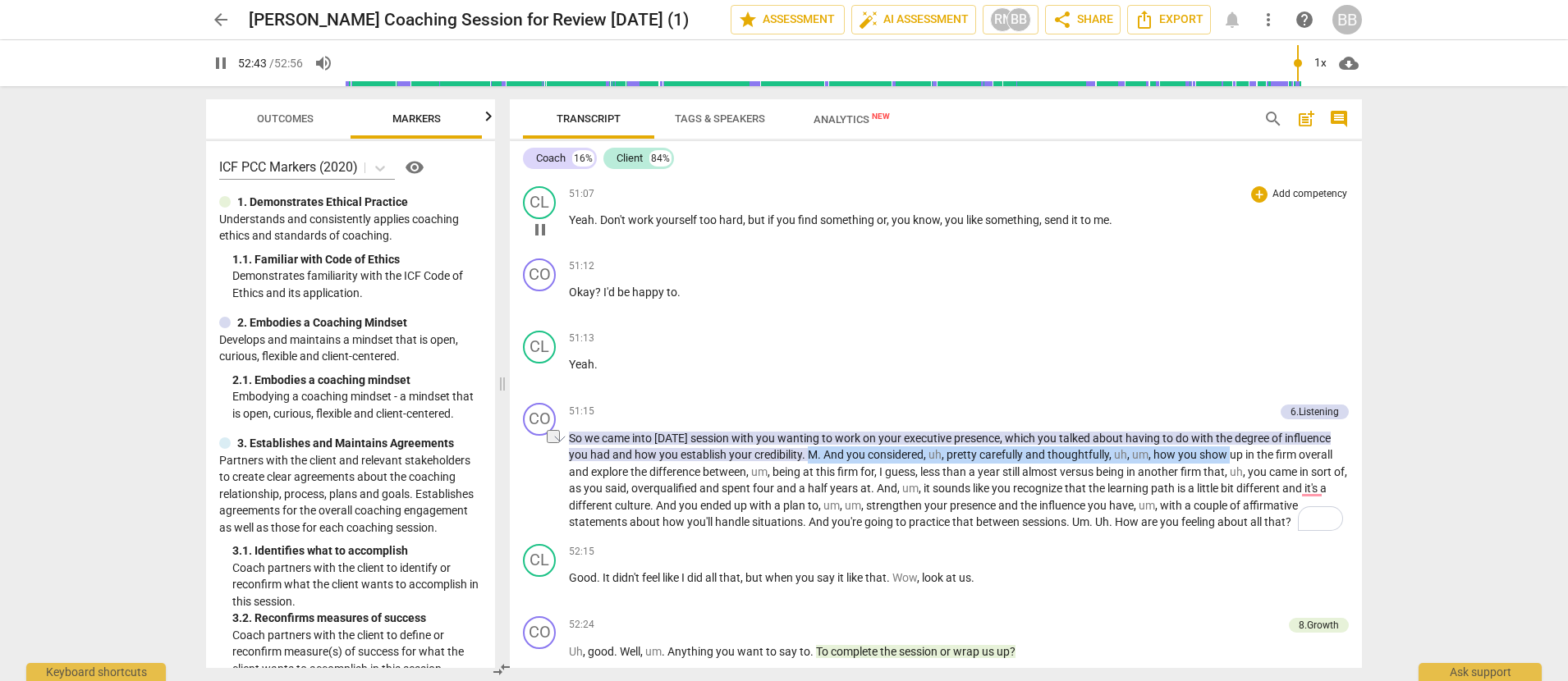
scroll to position [10505, 0]
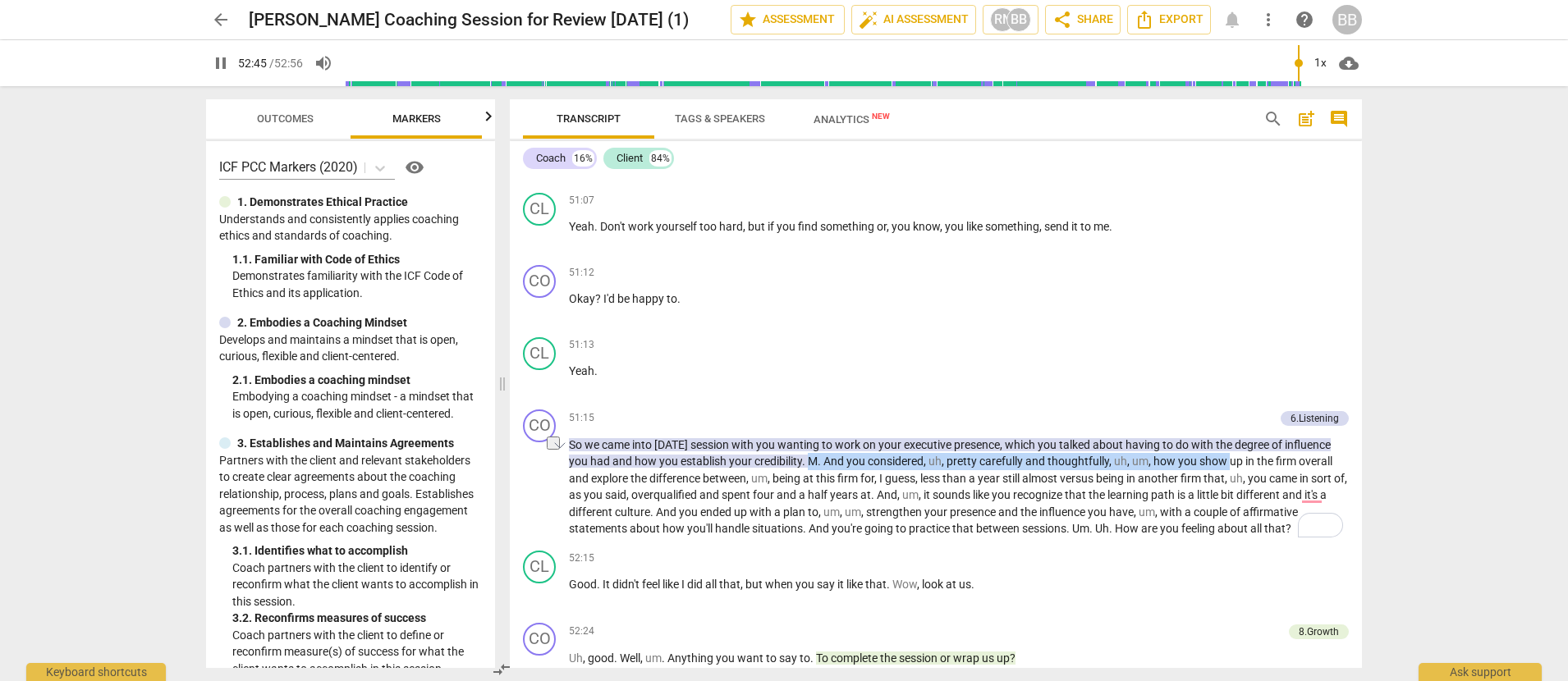
click at [224, 61] on span "pause" at bounding box center [221, 64] width 20 height 20
type input "3166"
